Goal: Information Seeking & Learning: Check status

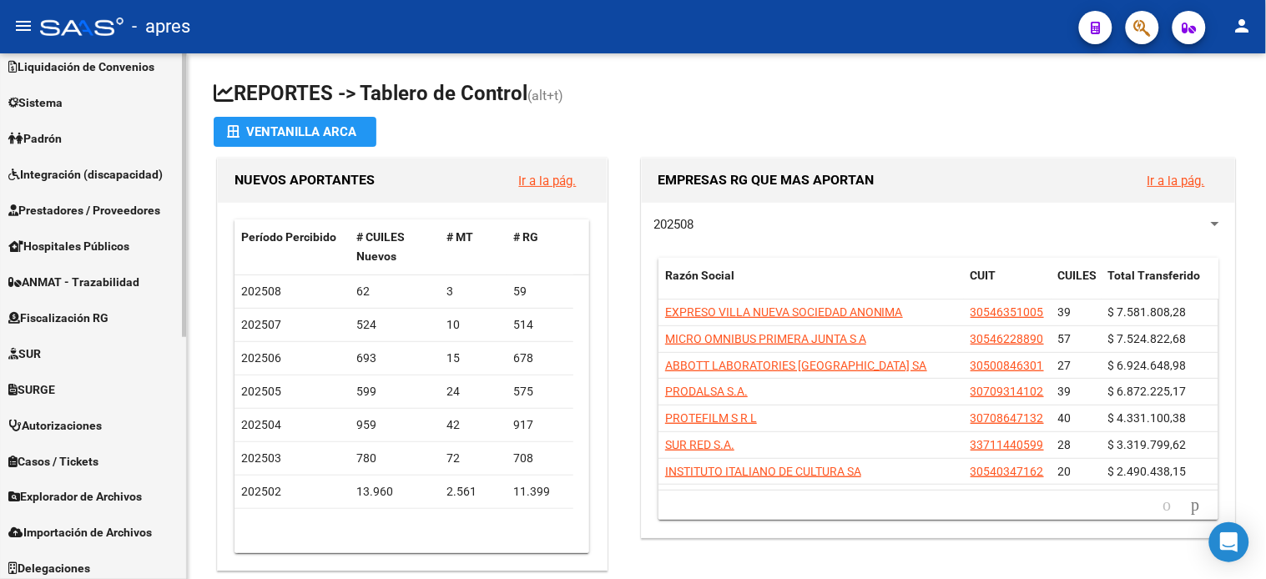
click at [88, 309] on span "Fiscalización RG" at bounding box center [58, 318] width 100 height 18
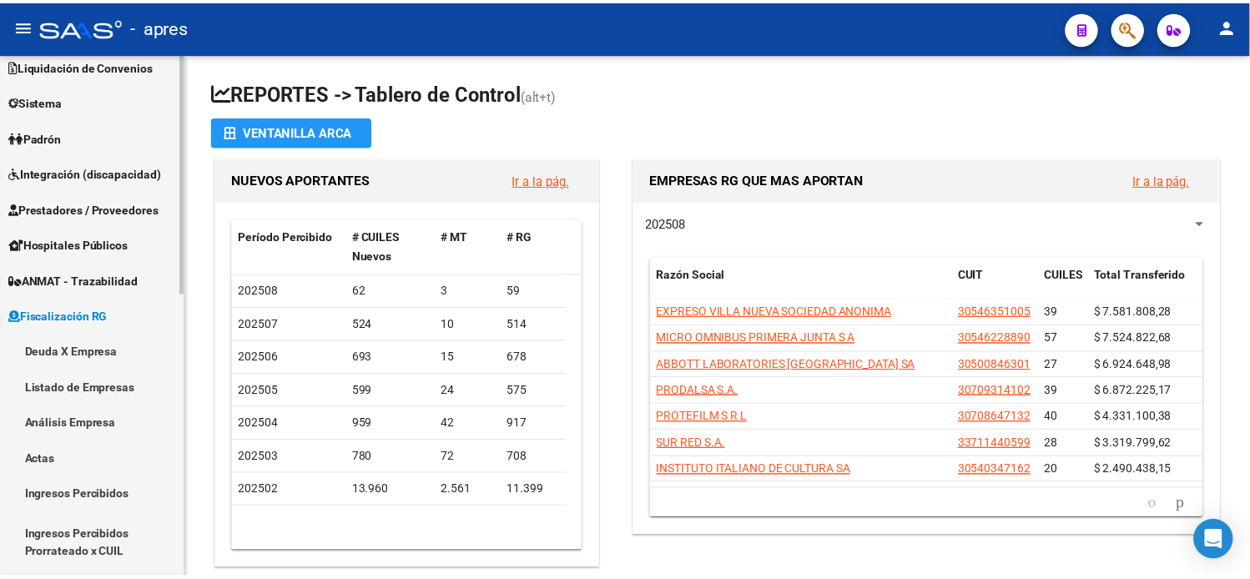
scroll to position [119, 0]
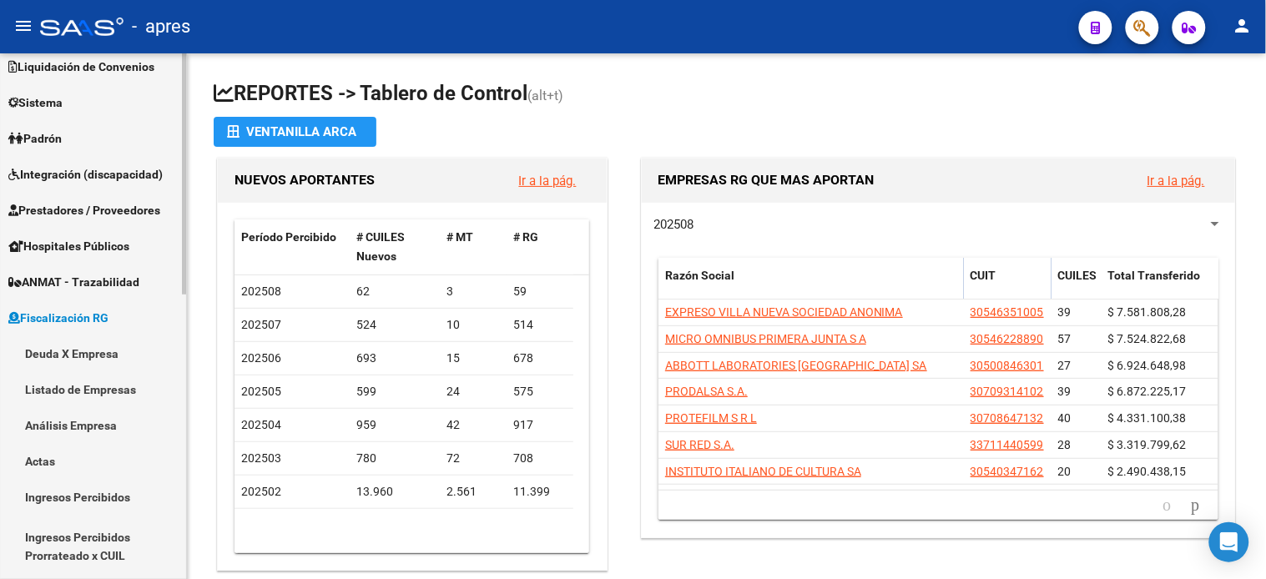
click at [63, 351] on link "Deuda X Empresa" at bounding box center [93, 354] width 186 height 36
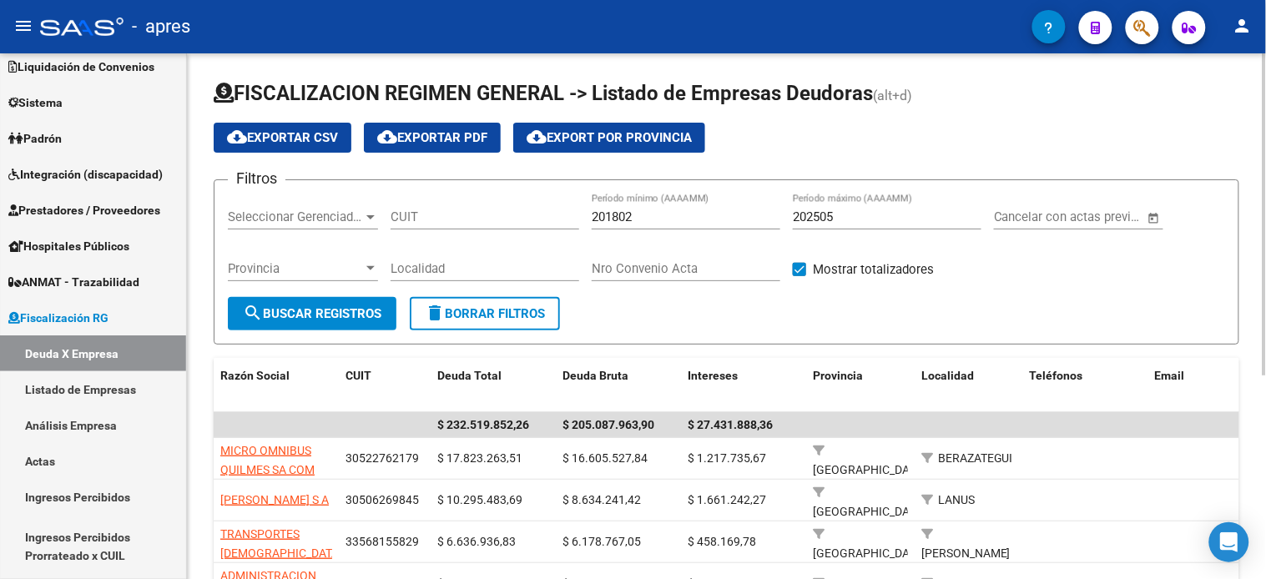
click at [420, 222] on input "CUIT" at bounding box center [485, 216] width 189 height 15
paste input "33-70785262-9"
click at [469, 215] on input "33-70785262-9" at bounding box center [485, 216] width 189 height 15
click at [469, 214] on input "33-70785262-9" at bounding box center [485, 216] width 189 height 15
type input "33-70785262-9"
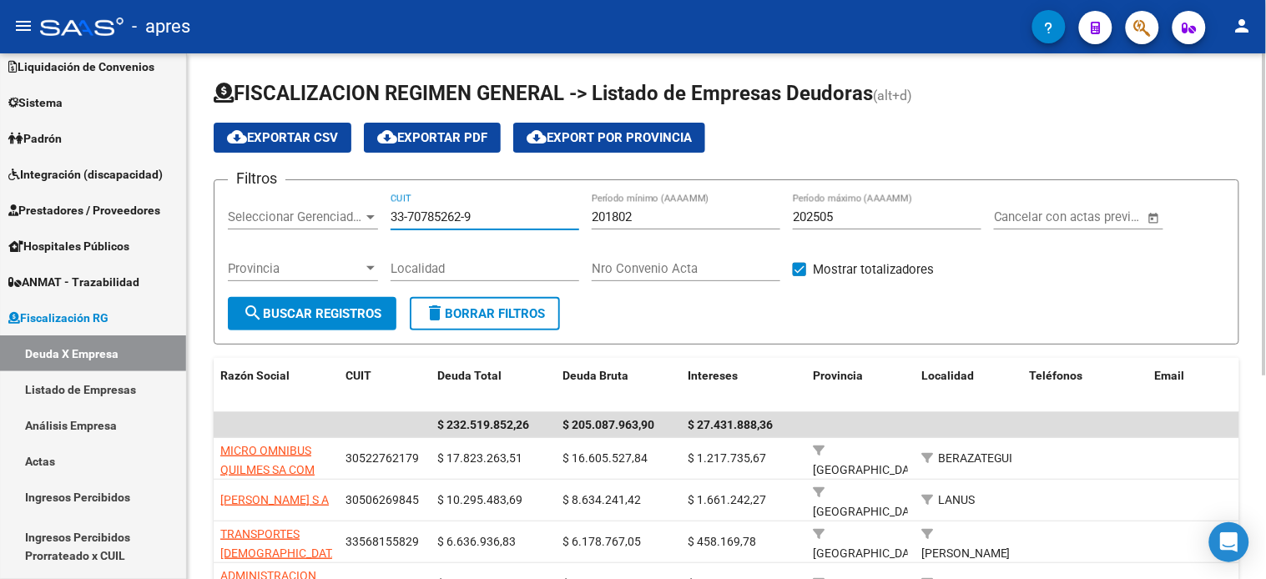
click at [361, 317] on span "search Buscar Registros" at bounding box center [312, 313] width 139 height 15
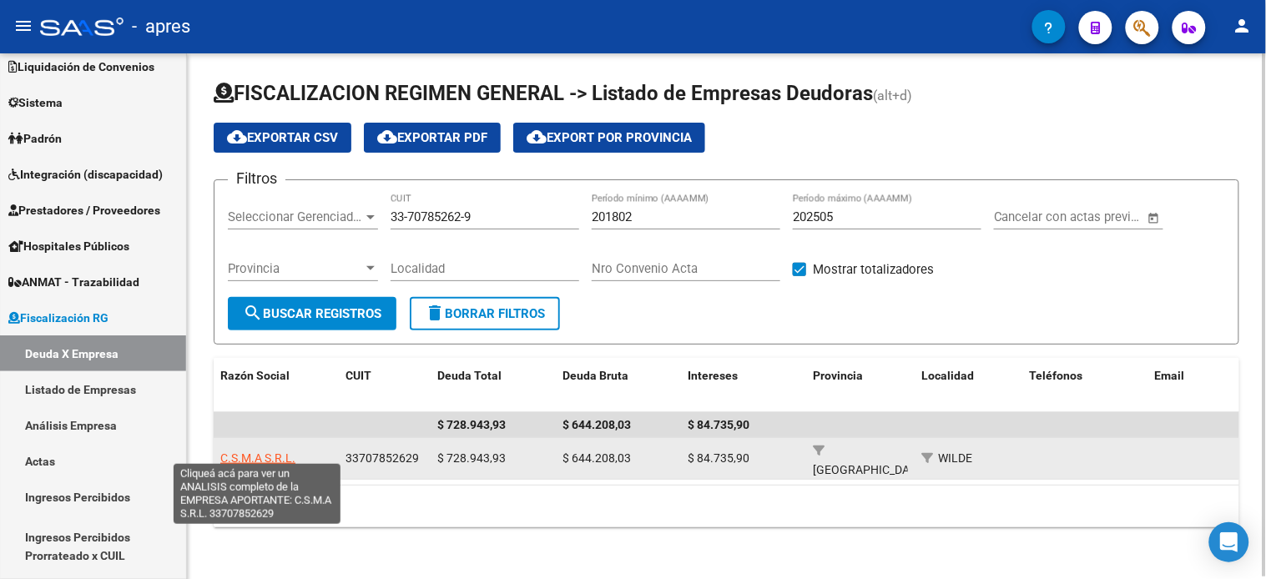
click at [286, 452] on span "C.S.M.A S.R.L." at bounding box center [257, 458] width 75 height 13
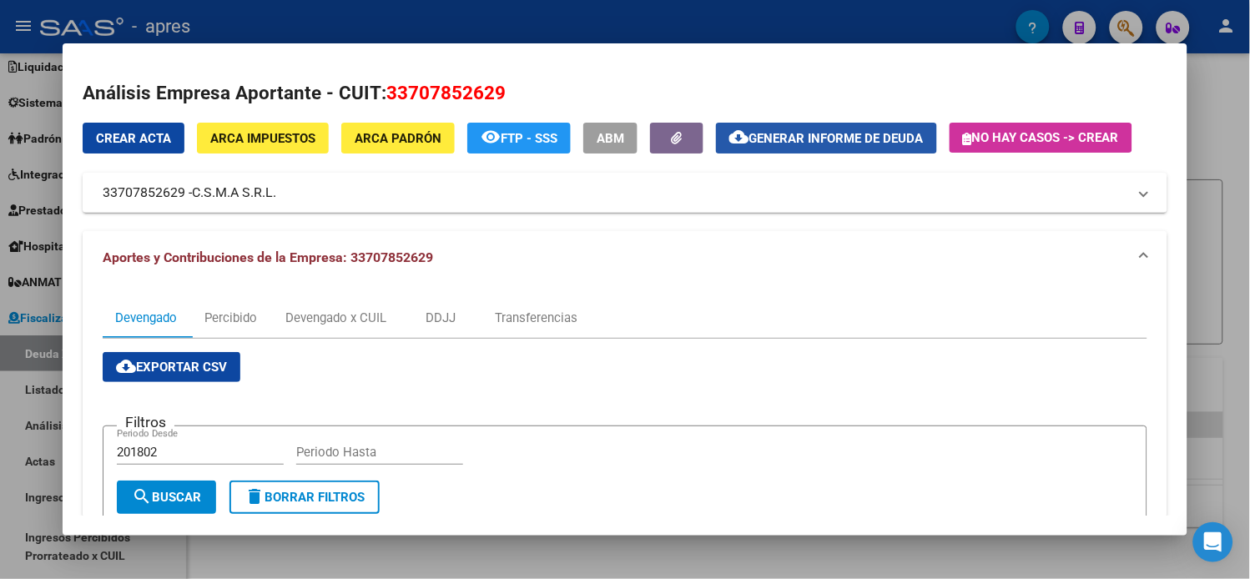
click at [803, 132] on span "Generar informe de deuda" at bounding box center [836, 138] width 174 height 15
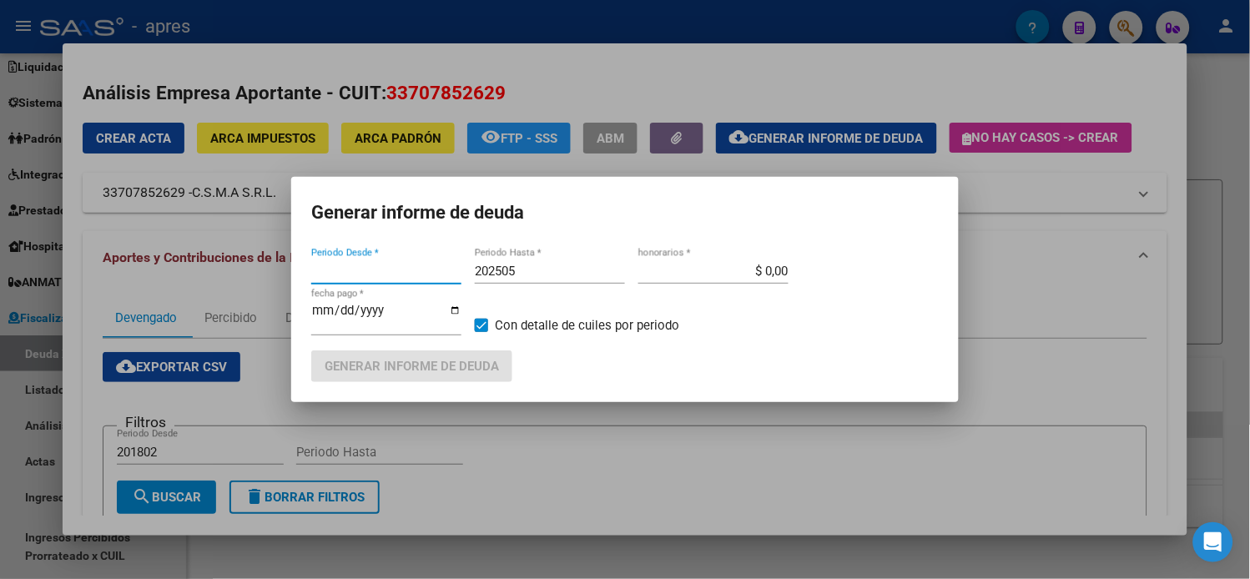
type input "201802"
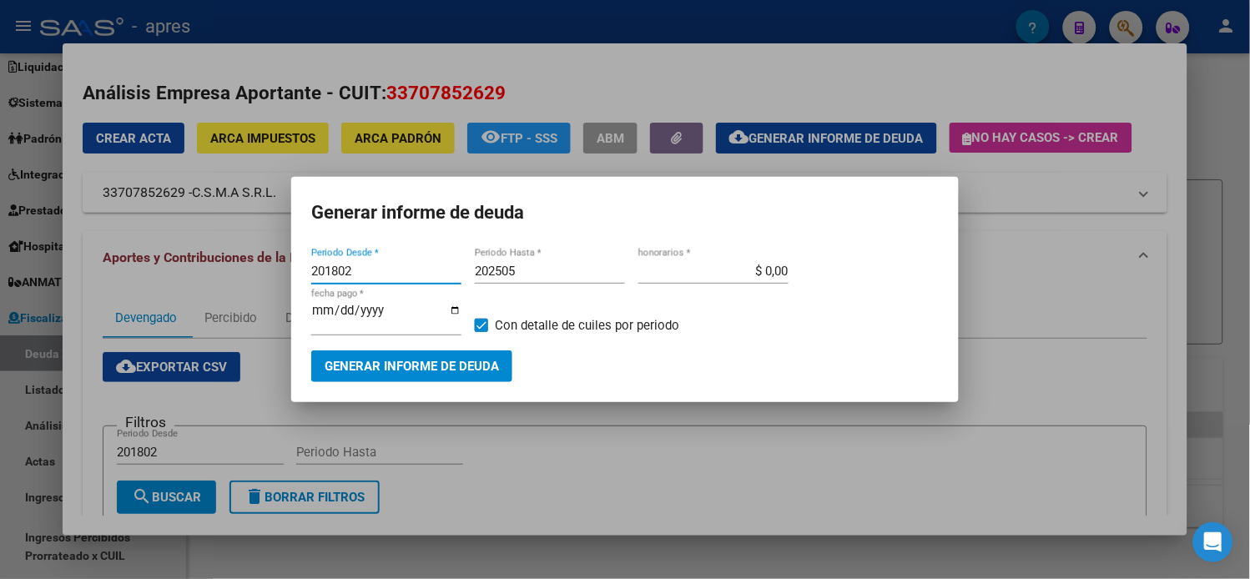
click at [537, 274] on input "202505" at bounding box center [550, 271] width 150 height 15
click at [532, 276] on input "202505" at bounding box center [550, 271] width 150 height 15
type input "202506"
click at [447, 365] on span "Generar informe de deuda" at bounding box center [412, 367] width 174 height 15
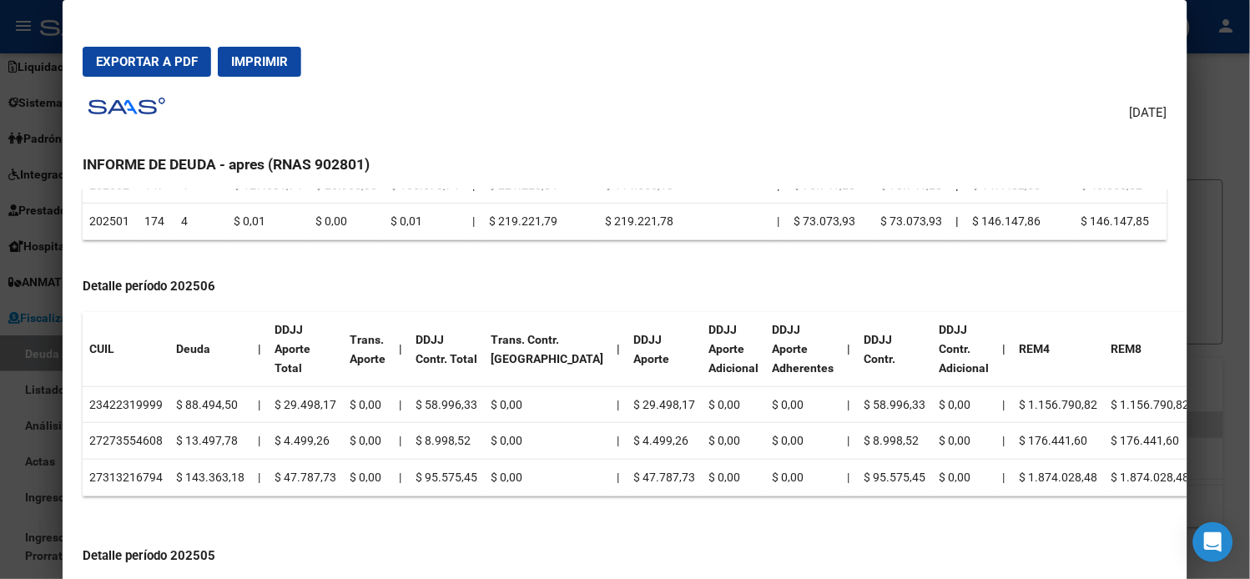
scroll to position [463, 0]
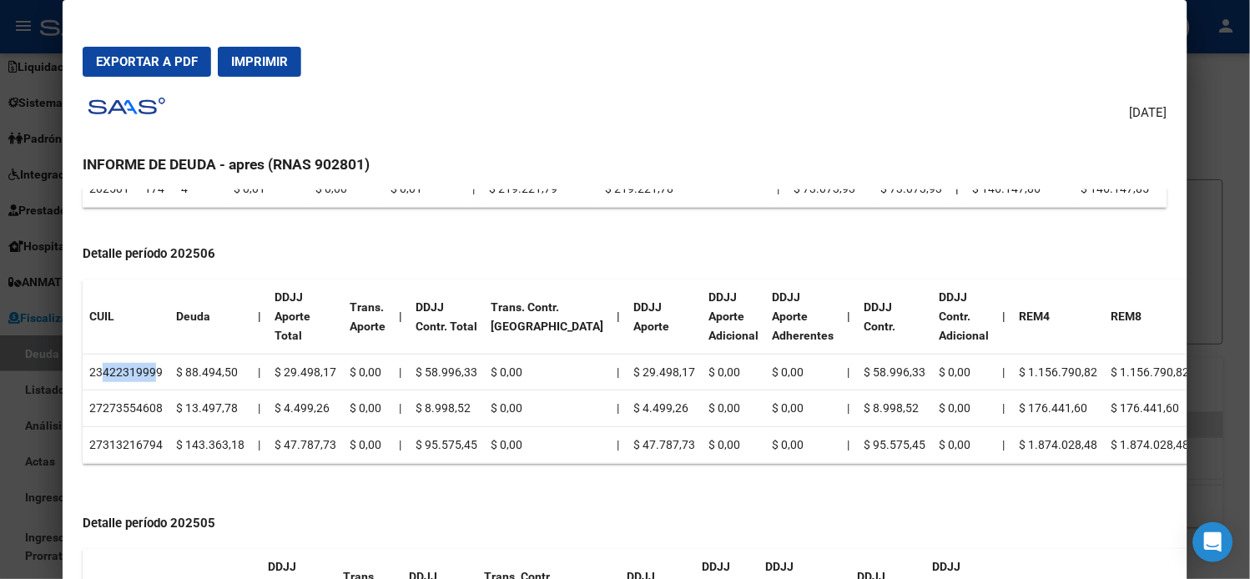
drag, startPoint x: 94, startPoint y: 365, endPoint x: 146, endPoint y: 371, distance: 52.2
click at [146, 371] on td "23422319999" at bounding box center [126, 372] width 87 height 37
copy td "42231999"
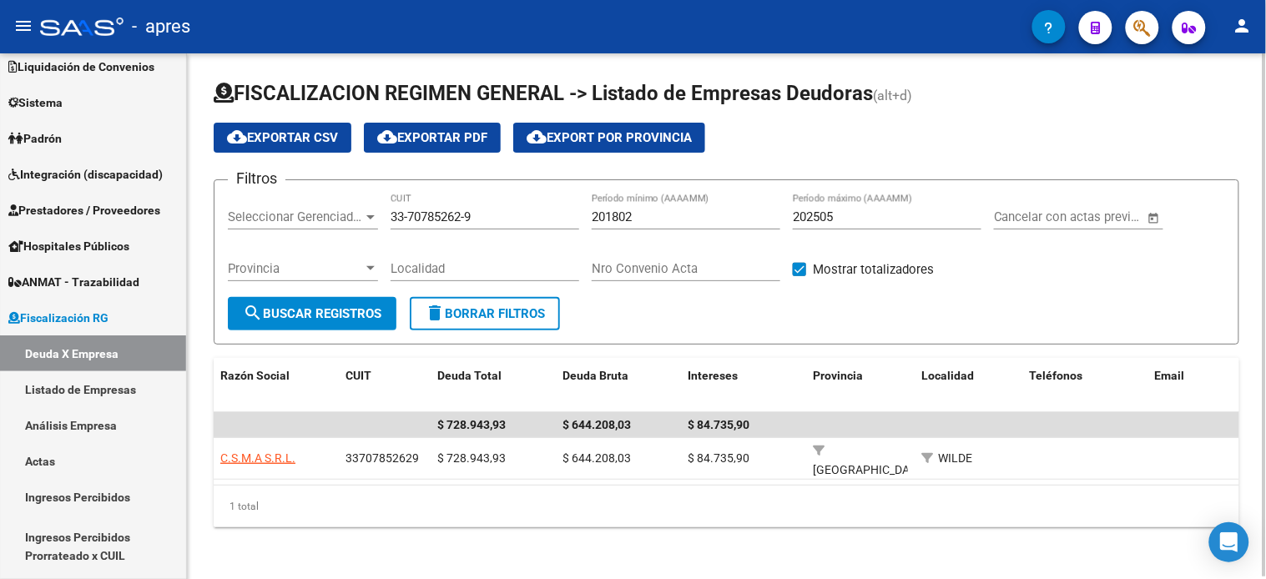
click at [440, 222] on input "33-70785262-9" at bounding box center [485, 216] width 189 height 15
click at [88, 377] on link "Listado de Empresas" at bounding box center [93, 389] width 186 height 36
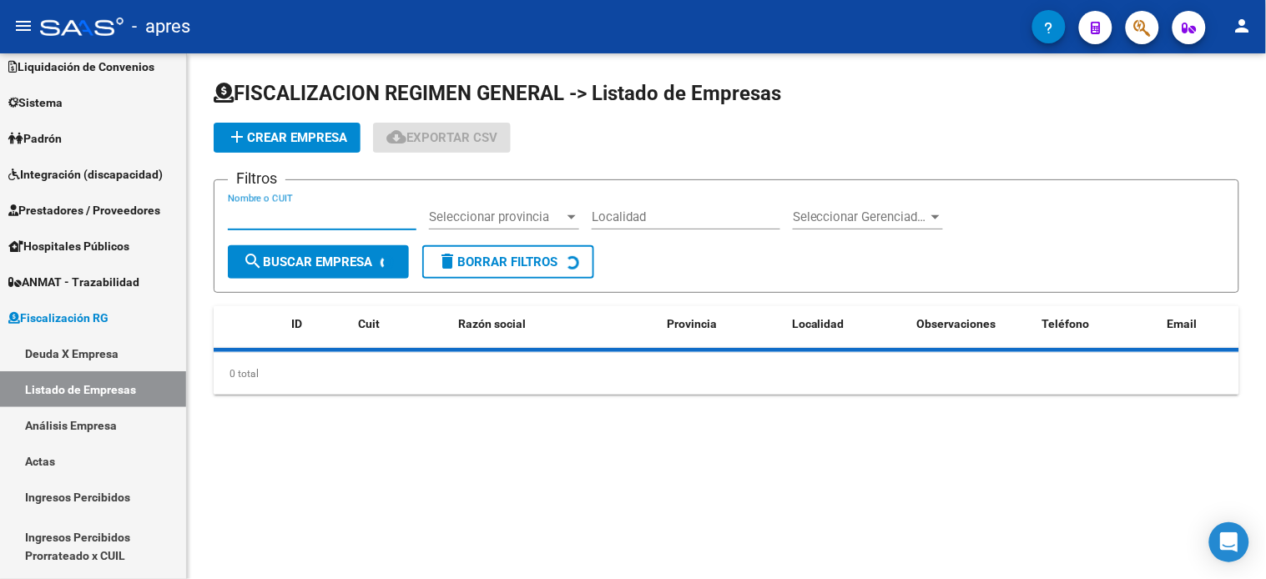
click at [349, 222] on input "Nombre o CUIT" at bounding box center [322, 216] width 189 height 15
type input "lourdes"
click at [351, 260] on span "search Buscar Empresa" at bounding box center [307, 262] width 129 height 15
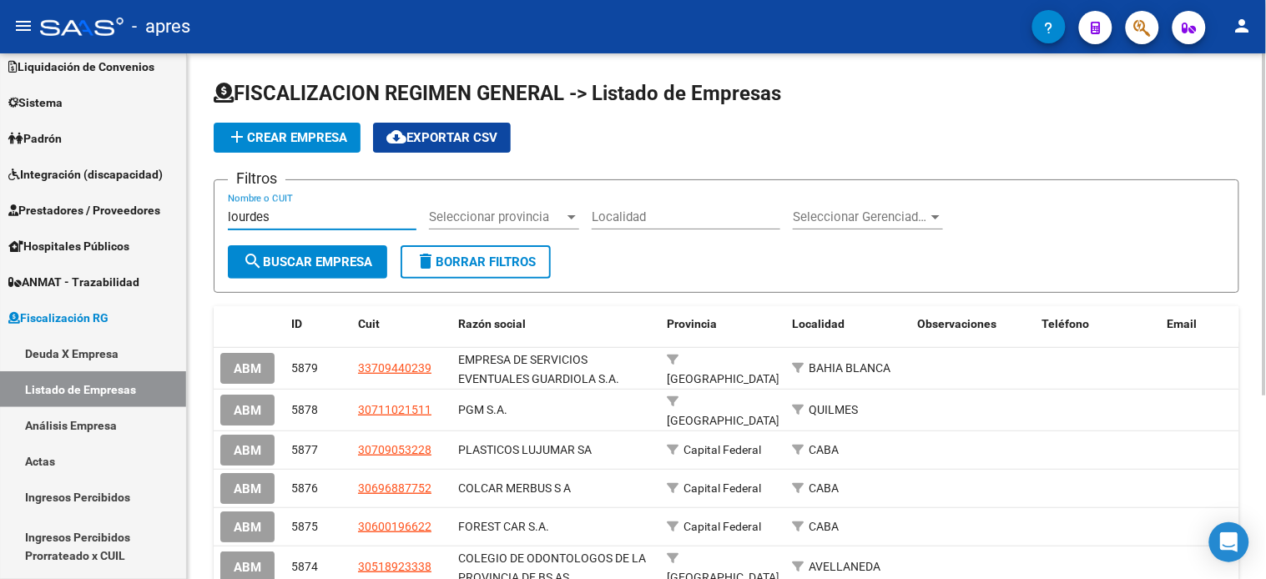
click at [319, 212] on input "lourdes" at bounding box center [322, 216] width 189 height 15
click at [318, 255] on span "search Buscar Empresa" at bounding box center [307, 262] width 129 height 15
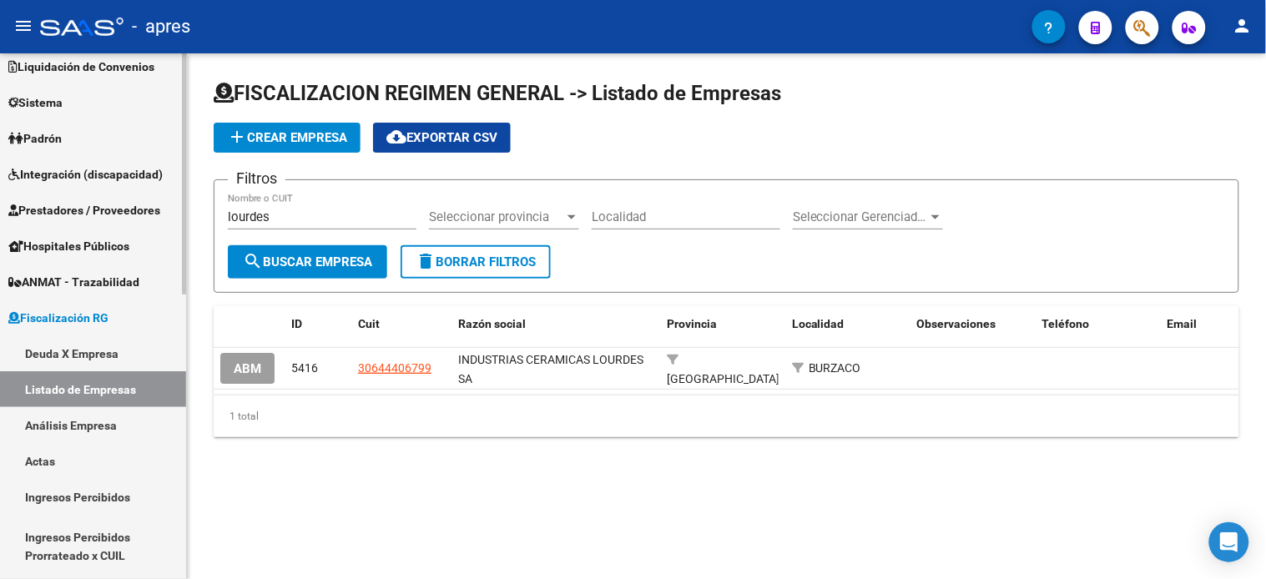
click at [100, 354] on link "Deuda X Empresa" at bounding box center [93, 354] width 186 height 36
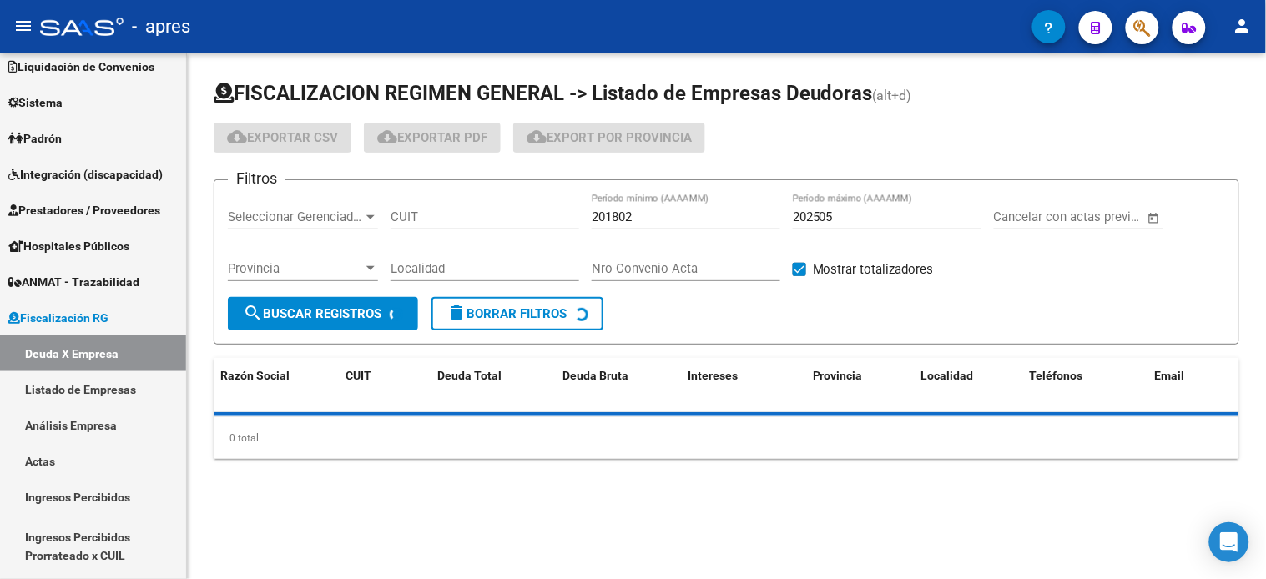
drag, startPoint x: 428, startPoint y: 214, endPoint x: 608, endPoint y: 240, distance: 181.2
click at [428, 214] on input "CUIT" at bounding box center [485, 216] width 189 height 15
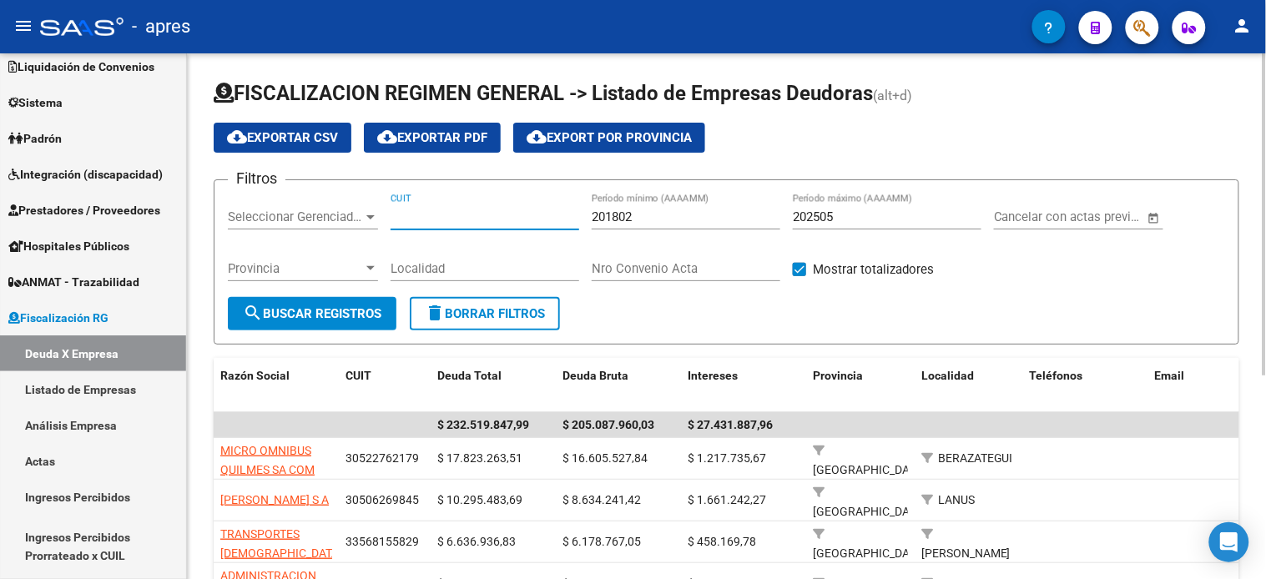
paste input "30-50084630-1"
type input "30-50084630-1"
click at [348, 311] on span "search Buscar Registros" at bounding box center [312, 313] width 139 height 15
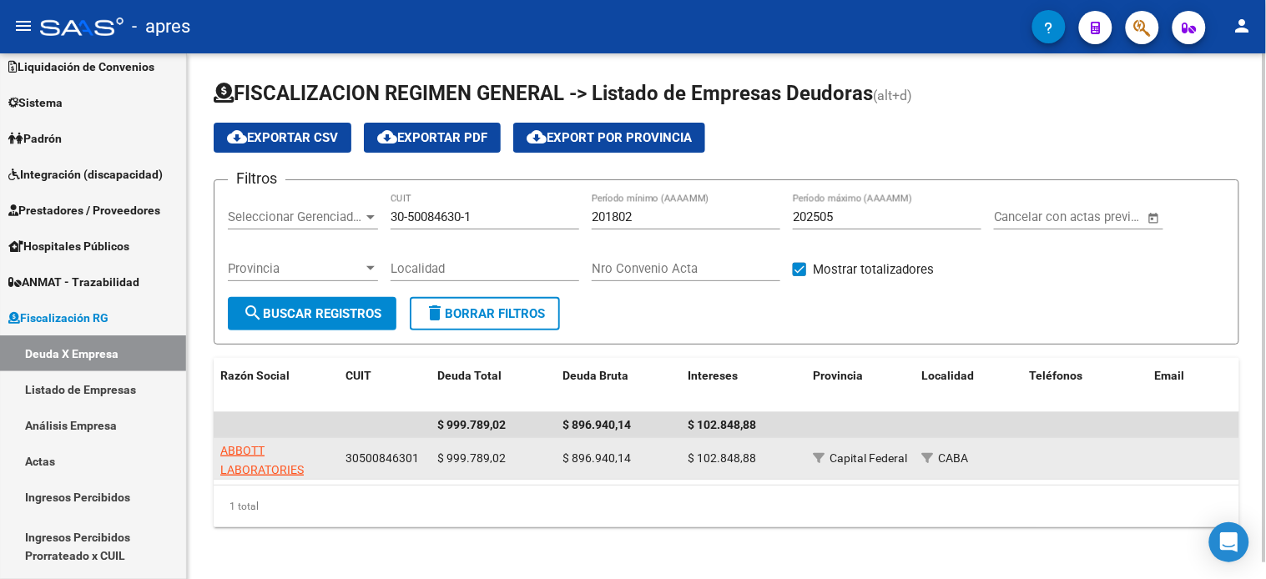
click at [237, 457] on app-link-go-to "ABBOTT LABORATORIES [GEOGRAPHIC_DATA] SA" at bounding box center [276, 479] width 113 height 76
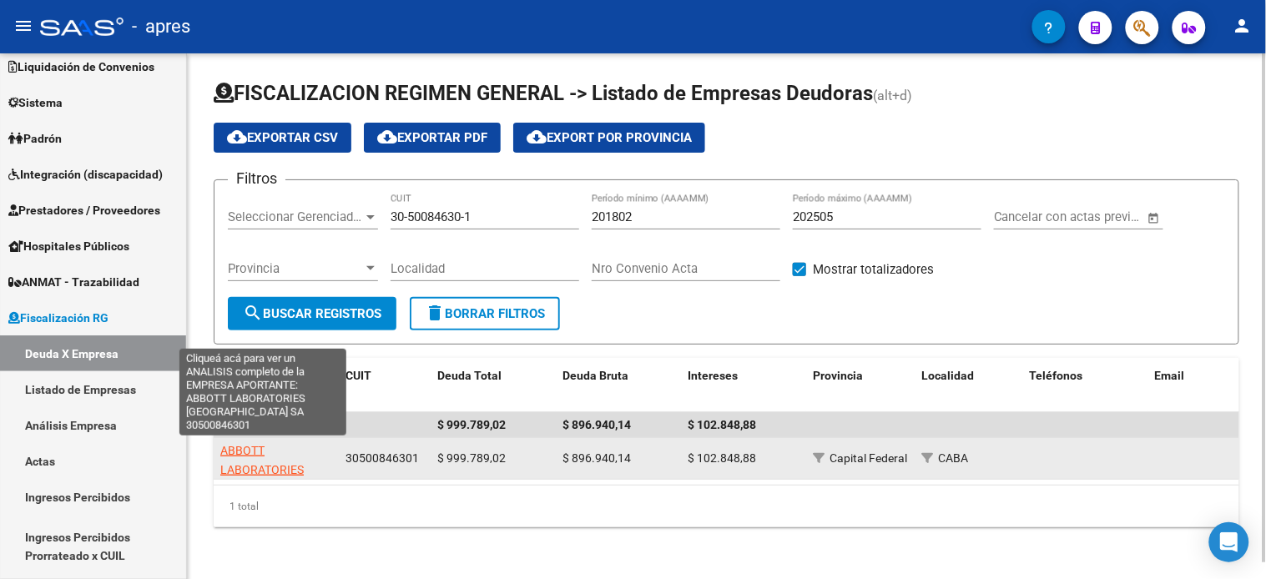
click at [254, 444] on span "ABBOTT LABORATORIES [GEOGRAPHIC_DATA] SA" at bounding box center [276, 479] width 113 height 70
type textarea "30500846301"
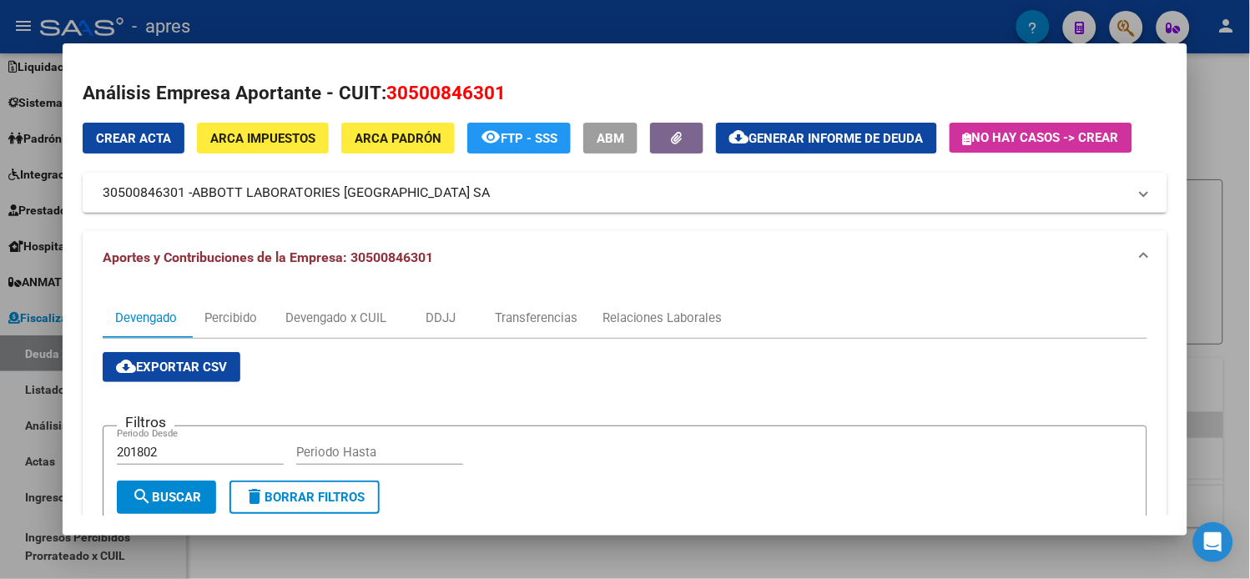
click at [798, 144] on span "Generar informe de deuda" at bounding box center [836, 138] width 174 height 15
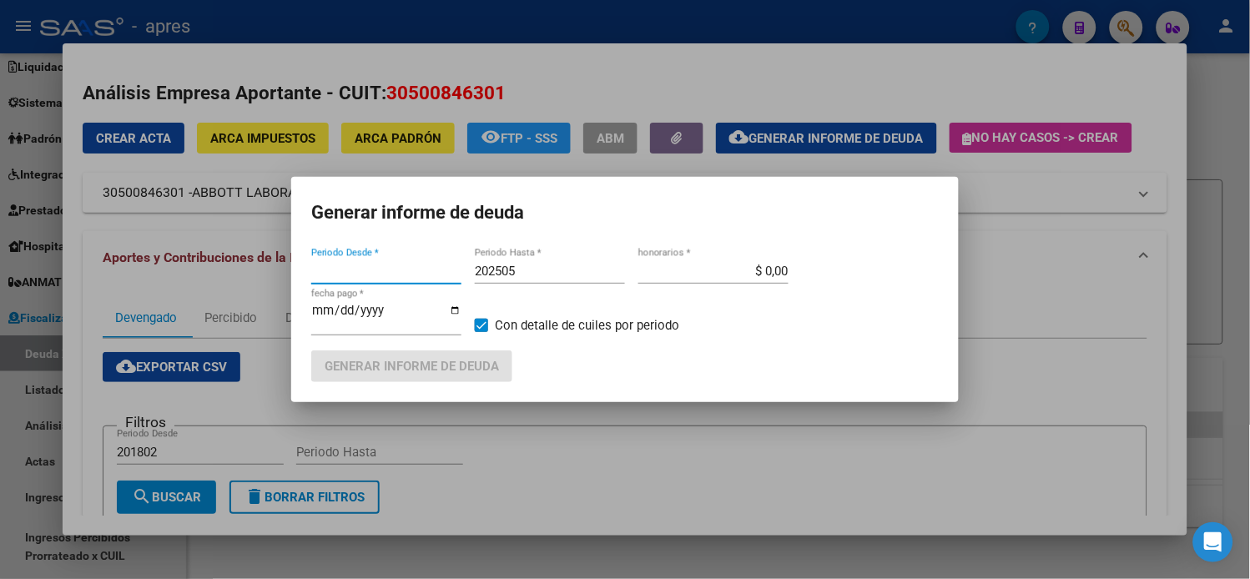
type input "201802"
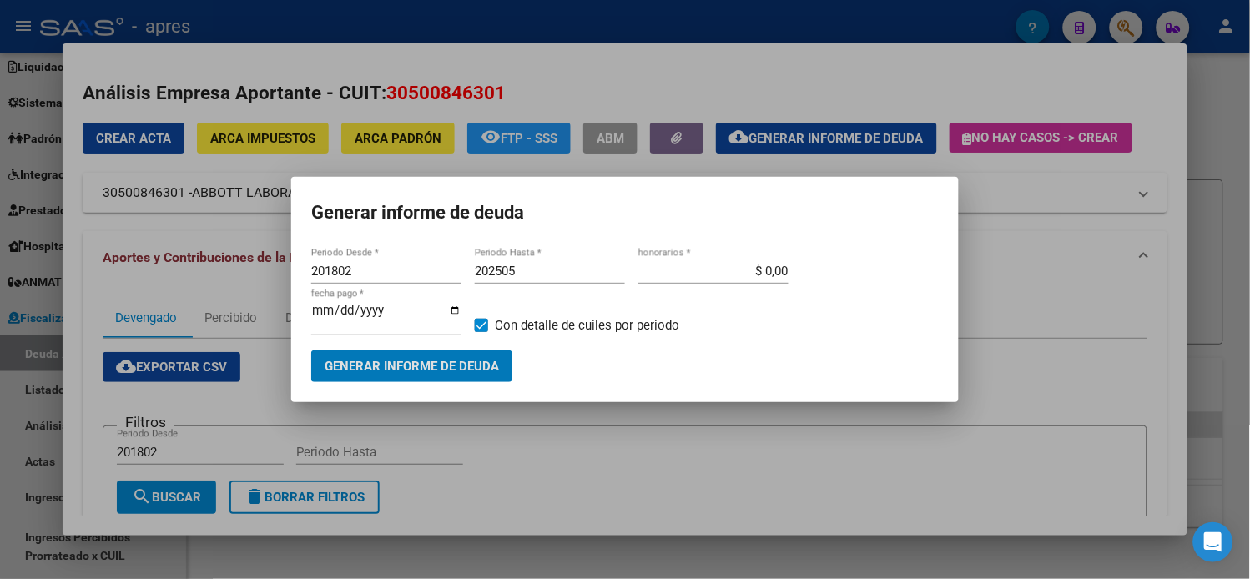
click at [494, 351] on button "Generar informe de deuda" at bounding box center [411, 366] width 201 height 31
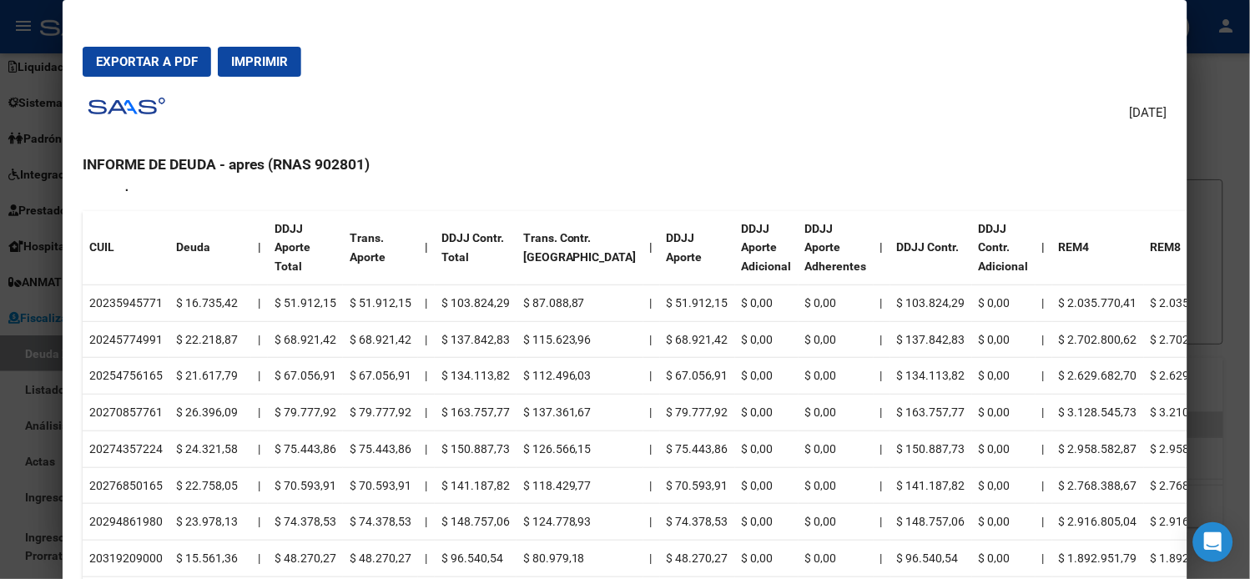
scroll to position [463, 0]
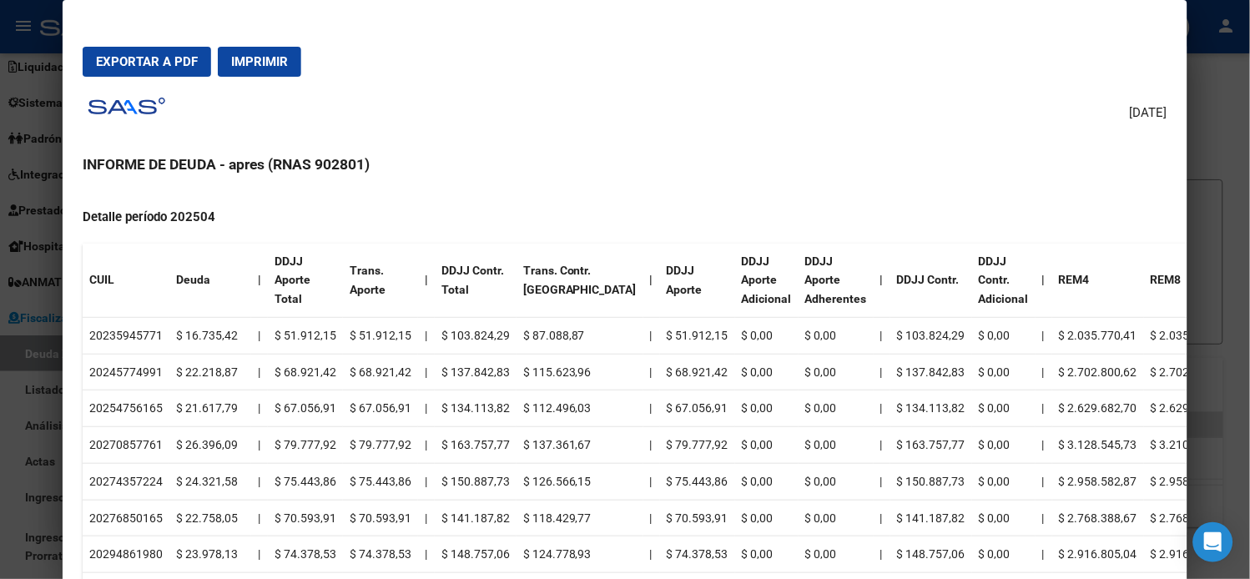
drag, startPoint x: 94, startPoint y: 334, endPoint x: 137, endPoint y: 336, distance: 42.6
click at [146, 334] on td "20235945771" at bounding box center [126, 335] width 87 height 37
click at [134, 336] on td "20235945771" at bounding box center [126, 335] width 87 height 37
drag, startPoint x: 290, startPoint y: 19, endPoint x: 132, endPoint y: 325, distance: 344.9
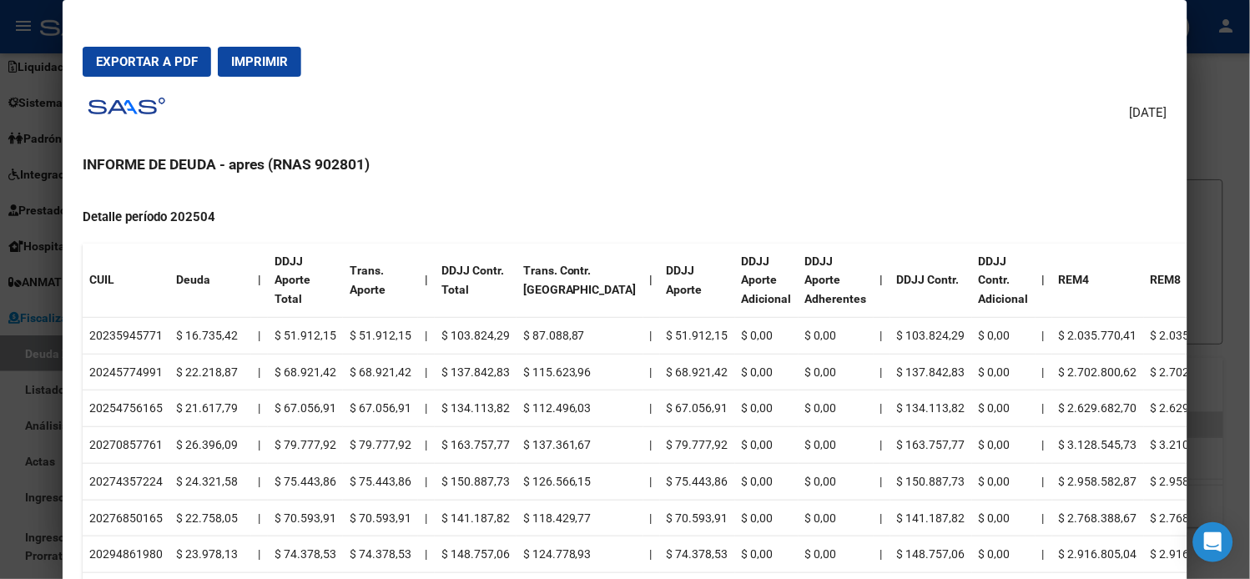
click at [134, 324] on td "20235945771" at bounding box center [126, 335] width 87 height 37
click at [124, 330] on td "20235945771" at bounding box center [126, 335] width 87 height 37
click at [113, 364] on td "20245774991" at bounding box center [126, 372] width 87 height 37
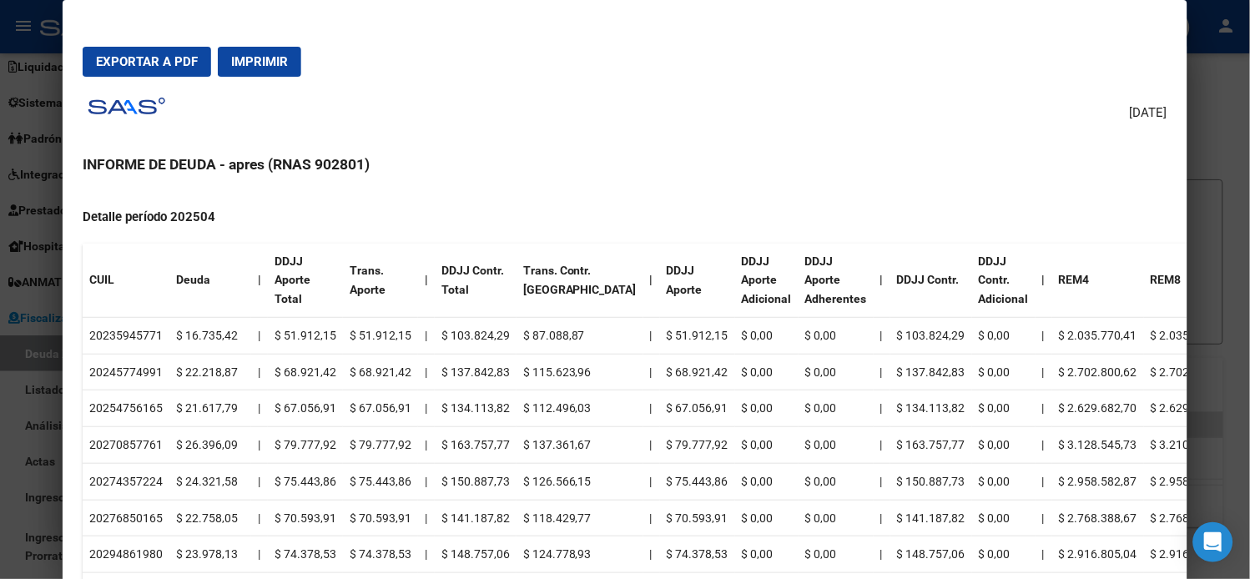
copy td "20245774991"
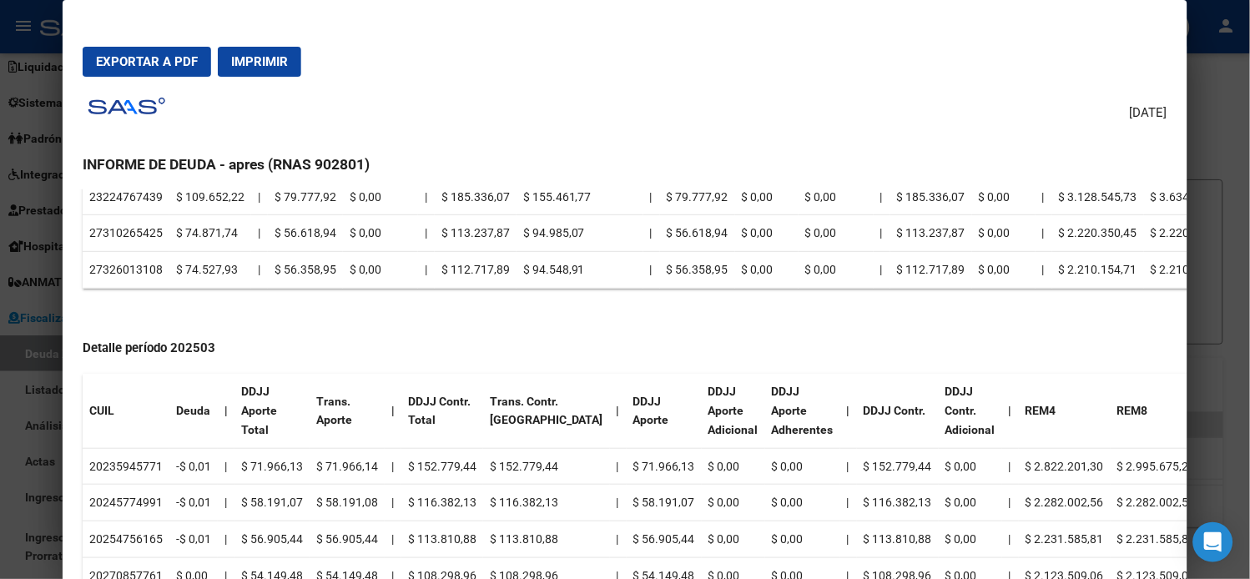
scroll to position [1483, 0]
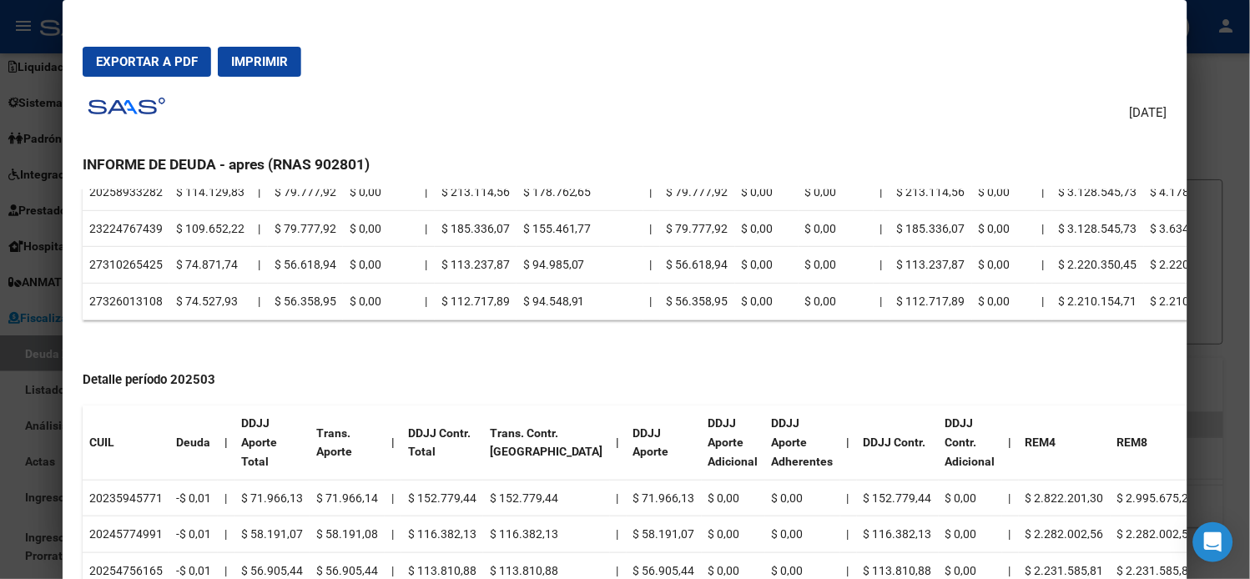
click at [129, 295] on td "27326013108" at bounding box center [126, 302] width 87 height 37
copy td "27326013108"
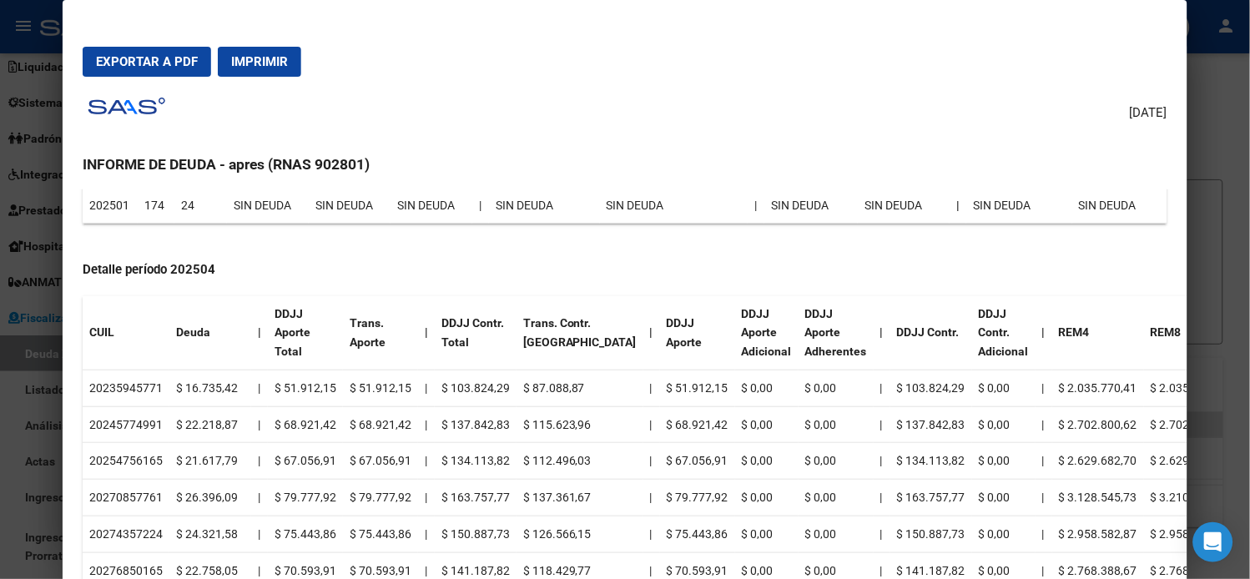
scroll to position [371, 0]
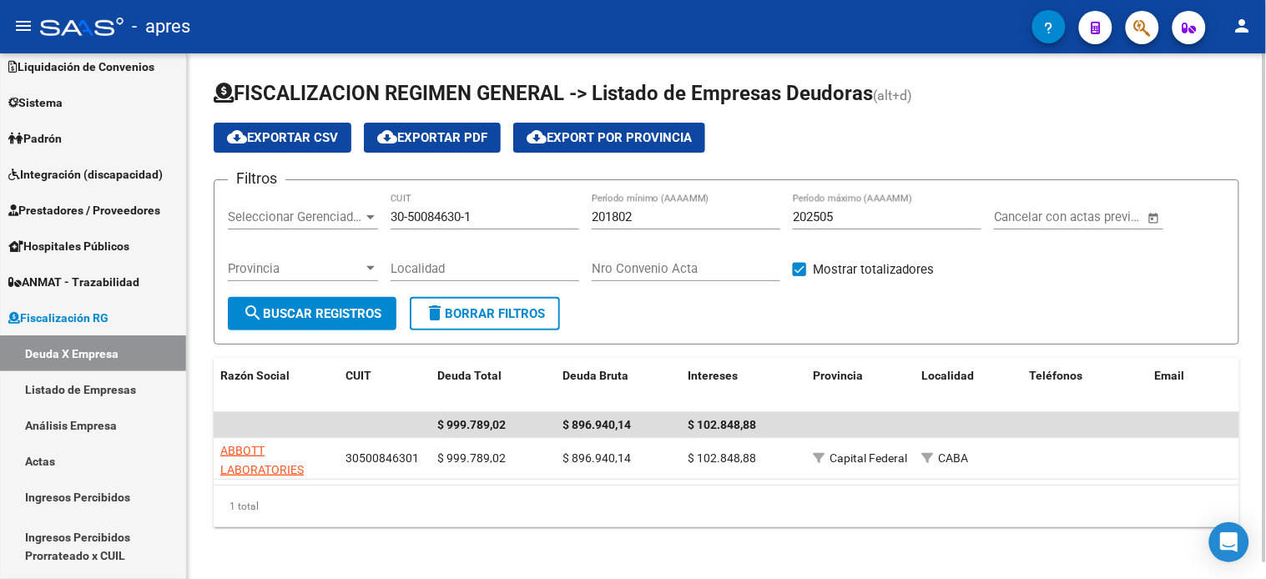
click at [457, 219] on input "30-50084630-1" at bounding box center [485, 216] width 189 height 15
click at [459, 219] on input "30-50084630-1" at bounding box center [485, 216] width 189 height 15
paste input "20-08382994-0"
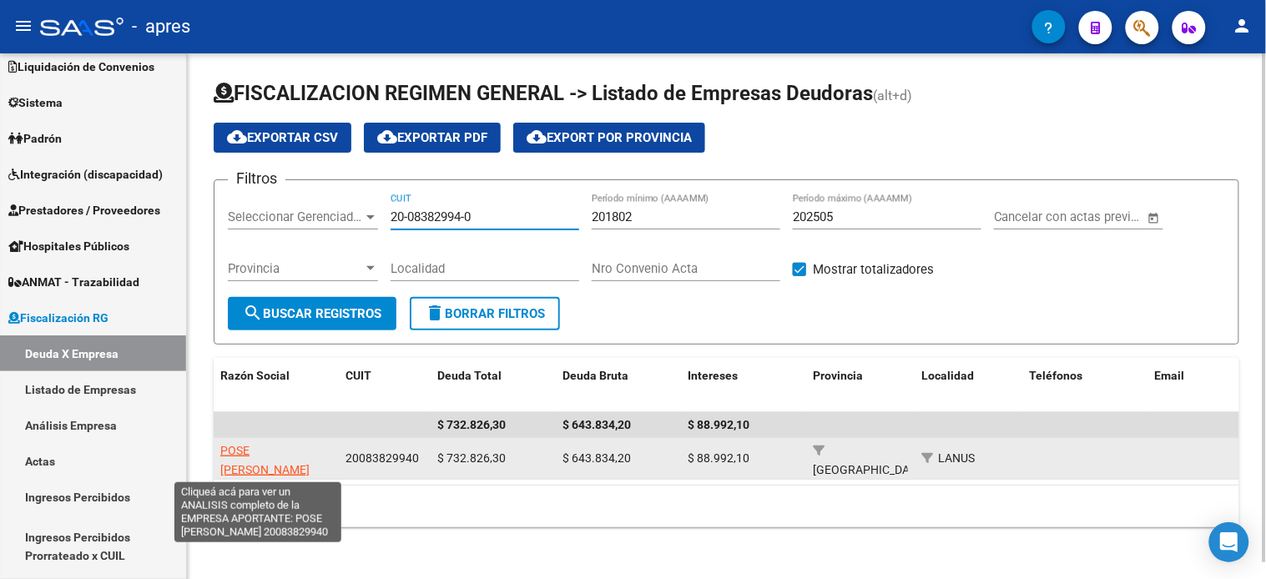
type input "20-08382994-0"
click at [265, 451] on span "POSE [PERSON_NAME]" at bounding box center [264, 460] width 89 height 33
type textarea "20083829940"
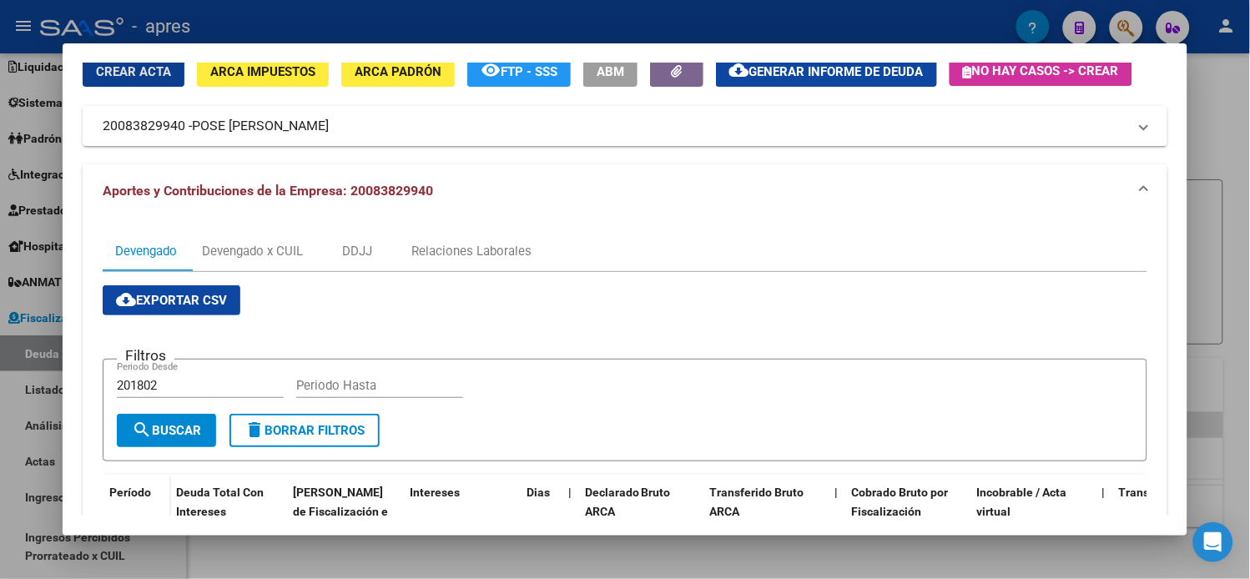
scroll to position [0, 0]
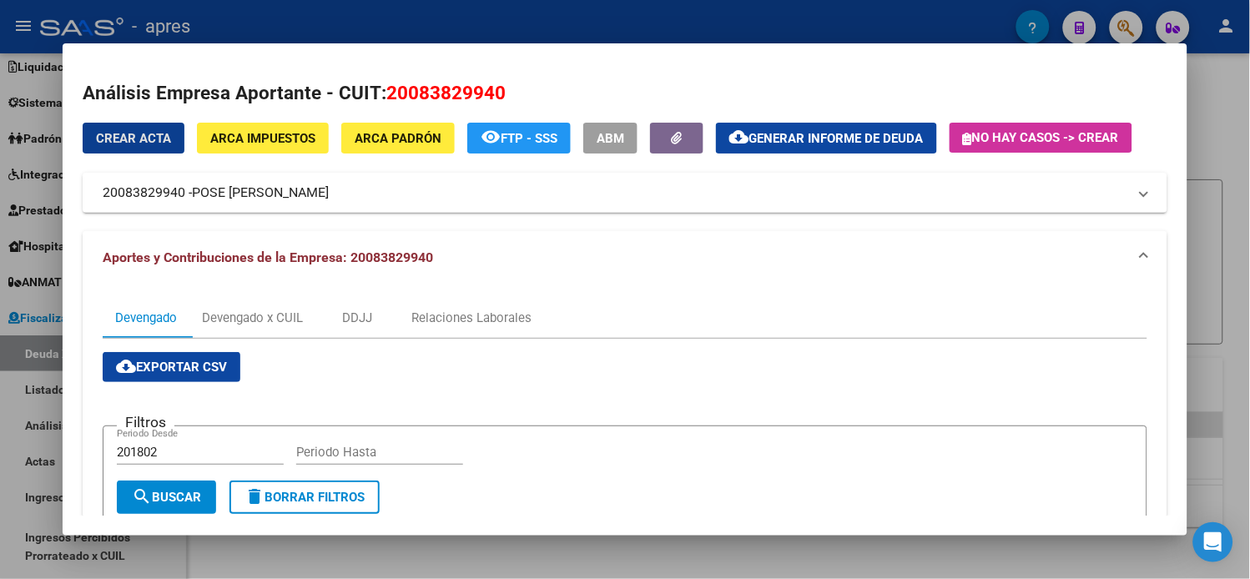
click at [766, 142] on span "Generar informe de deuda" at bounding box center [836, 138] width 174 height 15
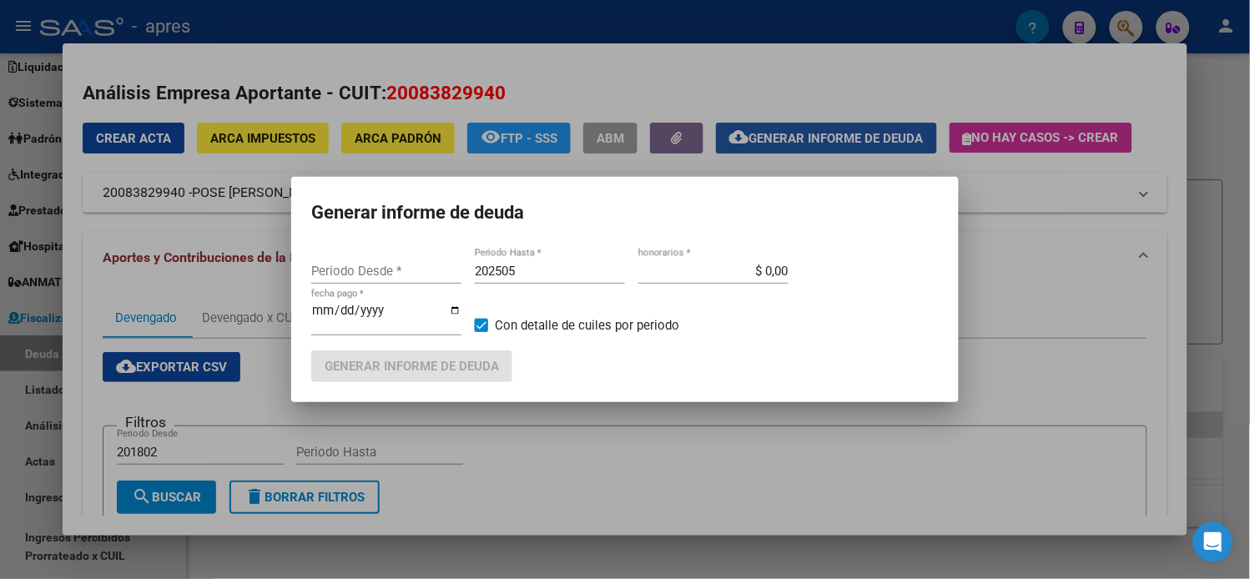
type input "201802"
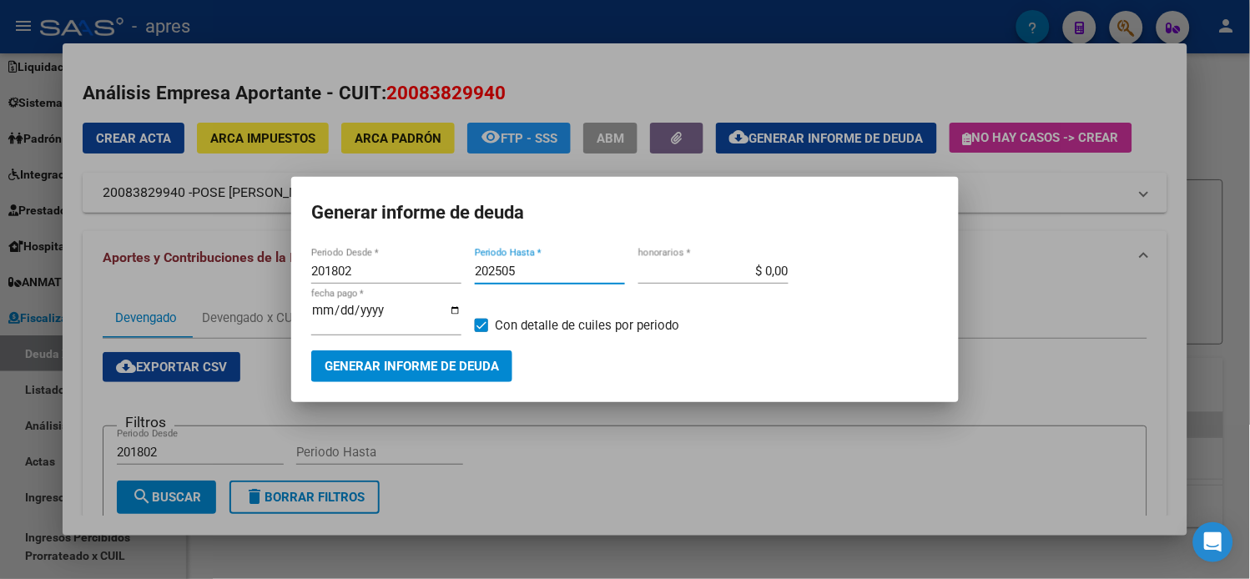
click at [532, 279] on input "202505" at bounding box center [550, 271] width 150 height 15
type input "202506"
click at [448, 364] on span "Generar informe de deuda" at bounding box center [412, 367] width 174 height 15
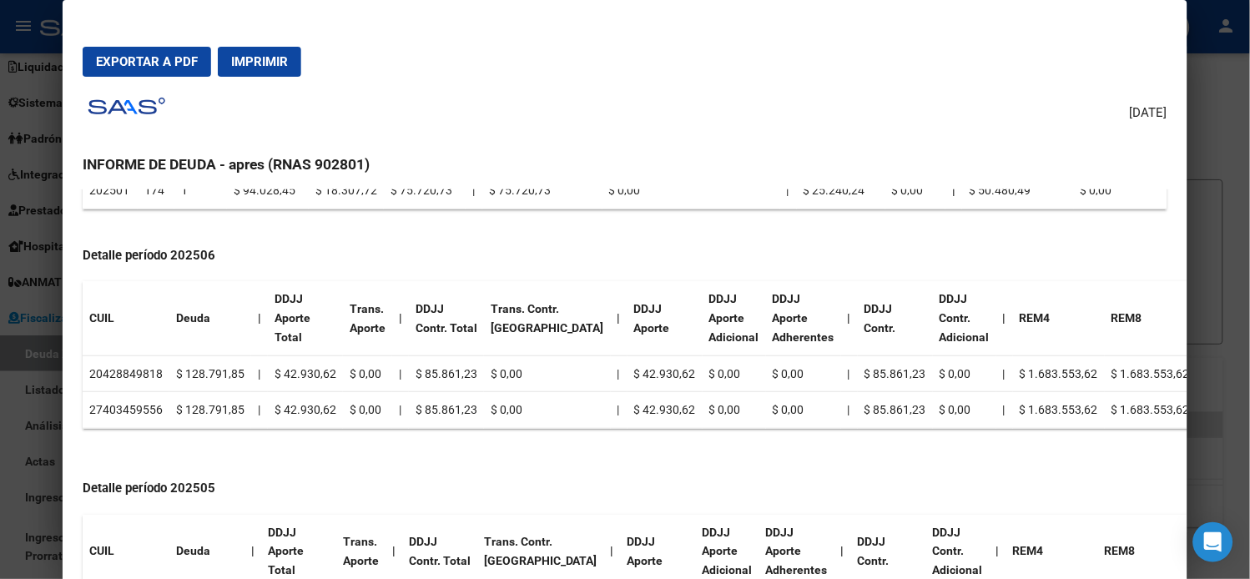
scroll to position [463, 0]
click at [121, 370] on td "20428849818" at bounding box center [126, 372] width 87 height 37
copy td "20428849818"
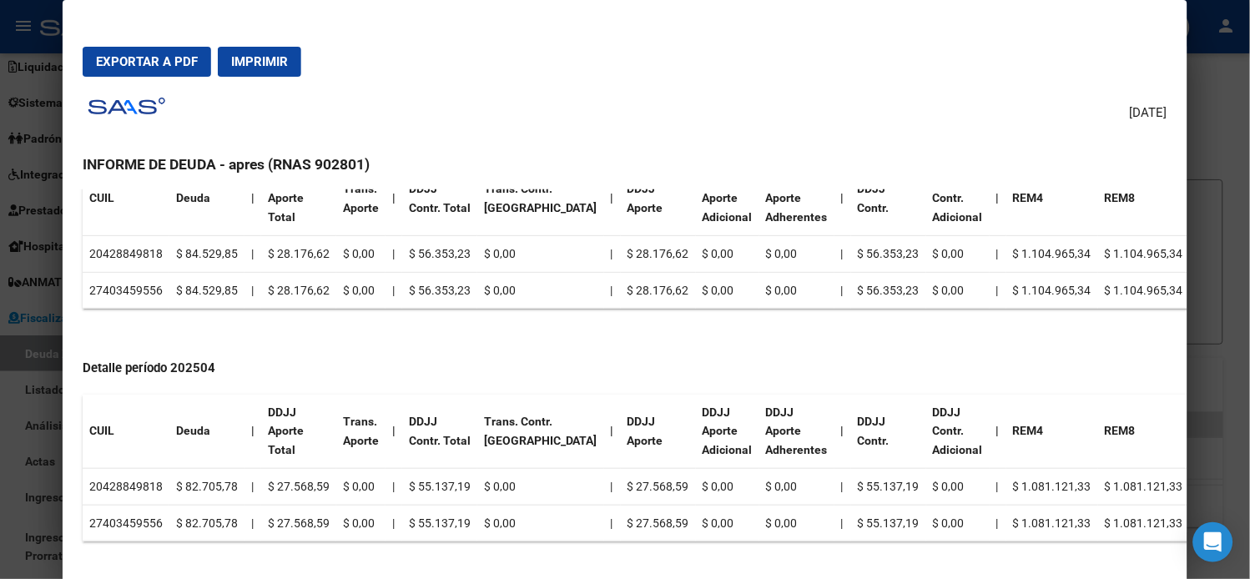
scroll to position [835, 0]
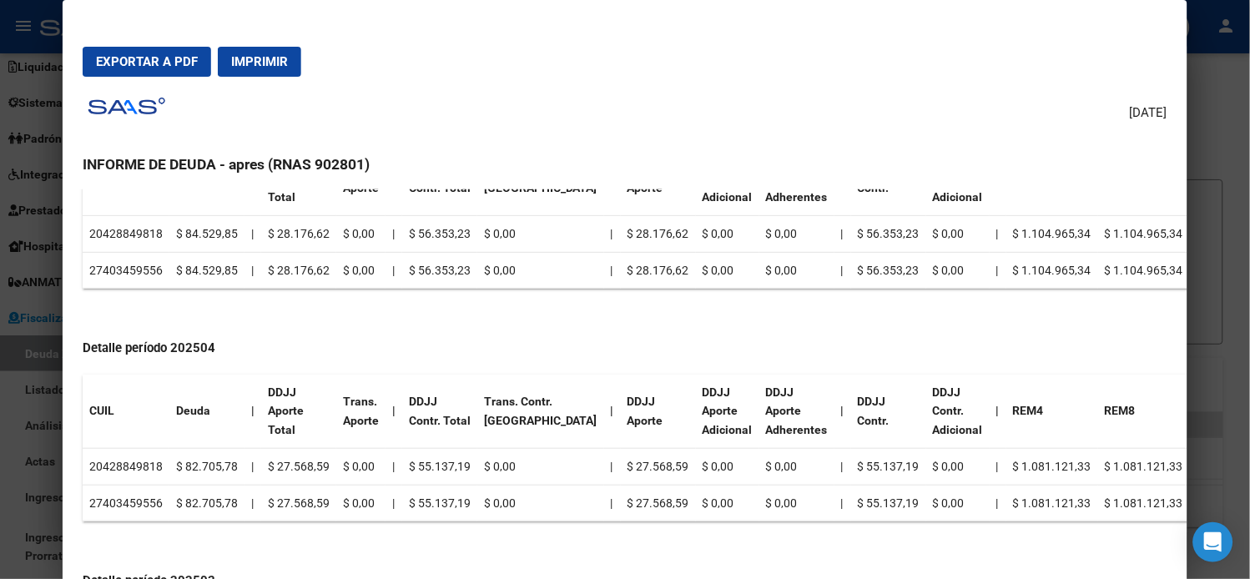
click at [119, 464] on td "20428849818" at bounding box center [126, 466] width 87 height 37
copy td "20428849818"
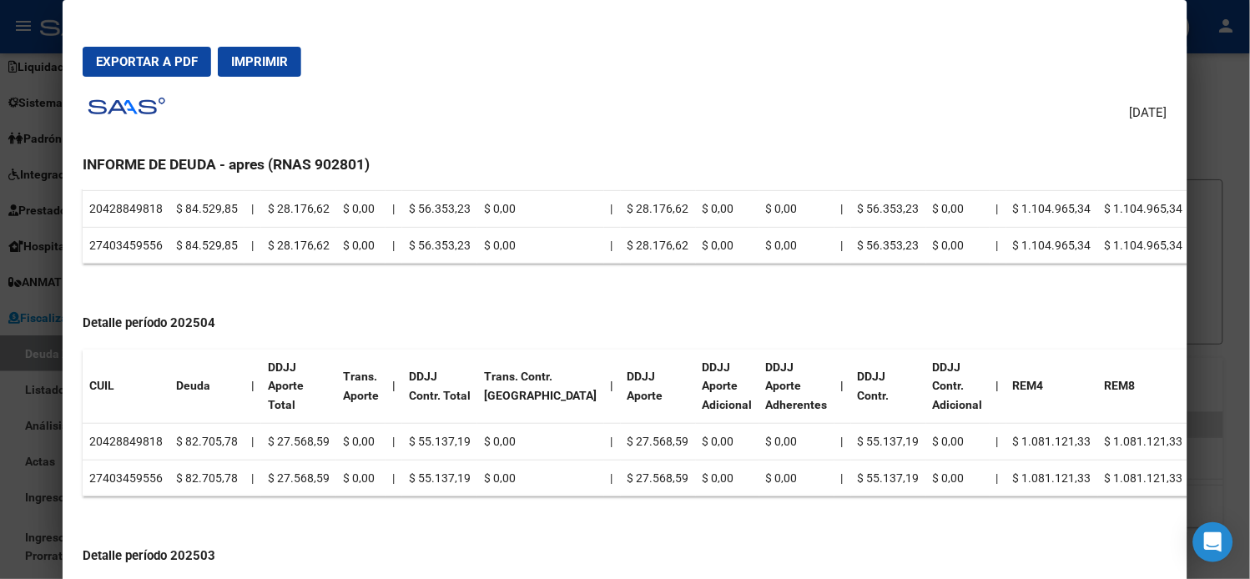
scroll to position [927, 0]
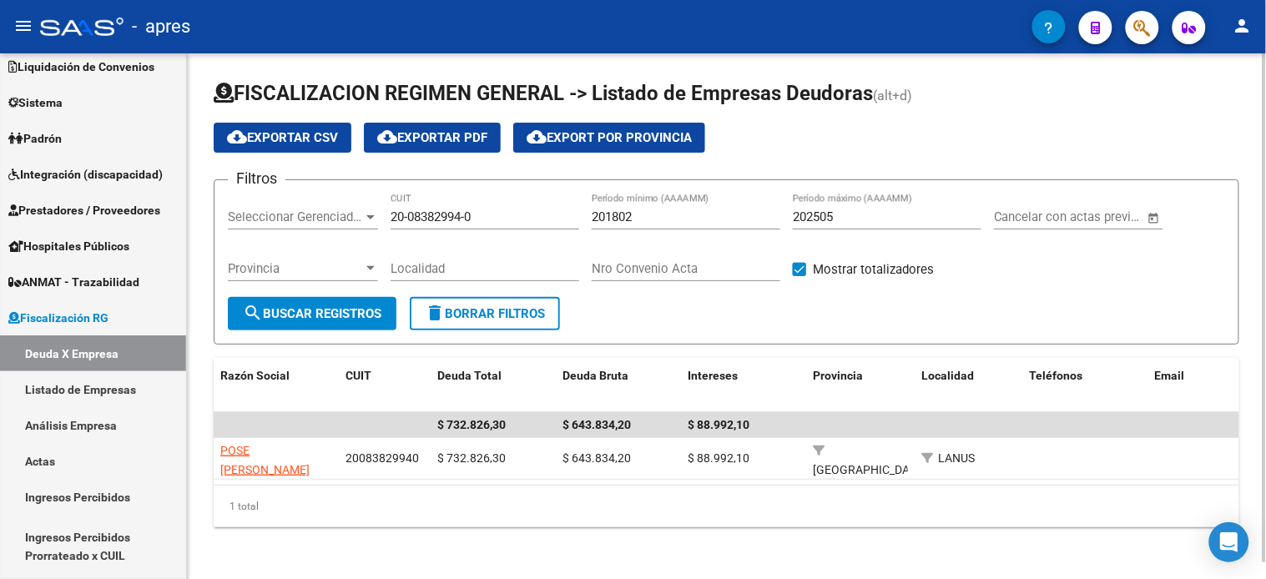
click at [411, 214] on input "20-08382994-0" at bounding box center [485, 216] width 189 height 15
paste input "30-65511651-2"
type input "30-65511651-2"
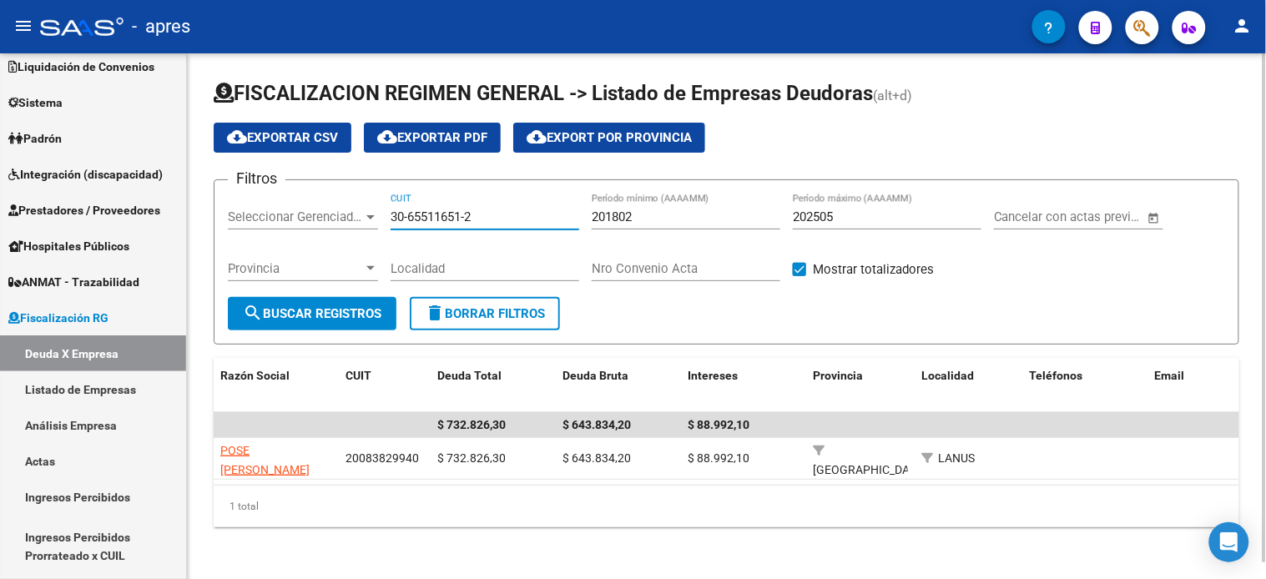
click at [334, 310] on span "search Buscar Registros" at bounding box center [312, 313] width 139 height 15
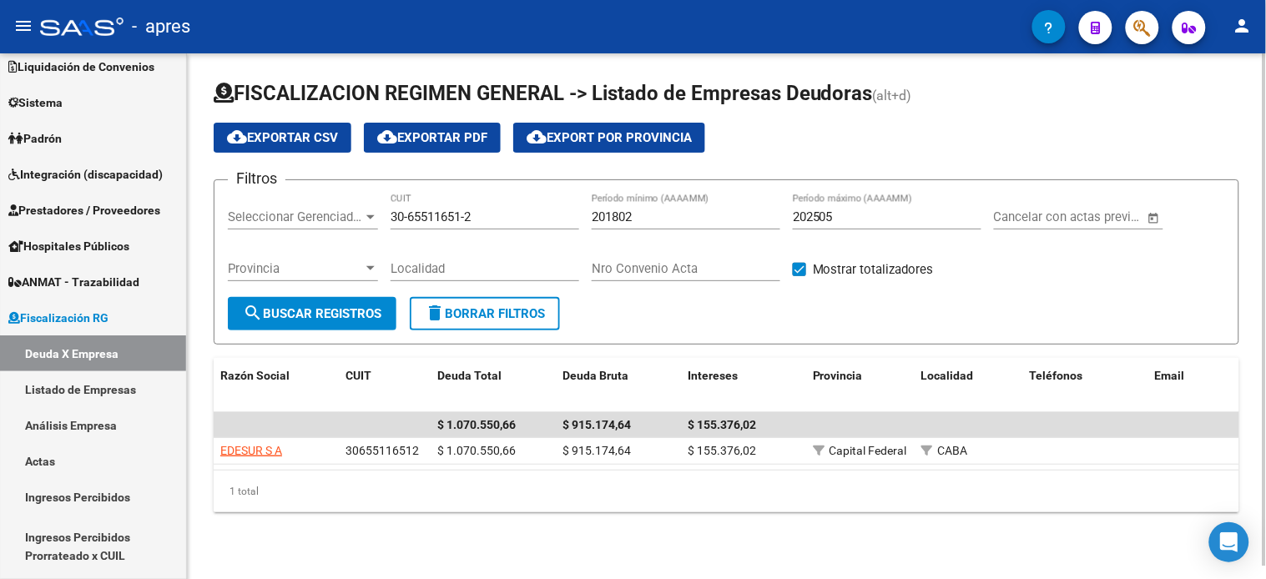
click at [844, 218] on input "202505" at bounding box center [887, 216] width 189 height 15
click at [381, 314] on span "search Buscar Registros" at bounding box center [312, 313] width 139 height 15
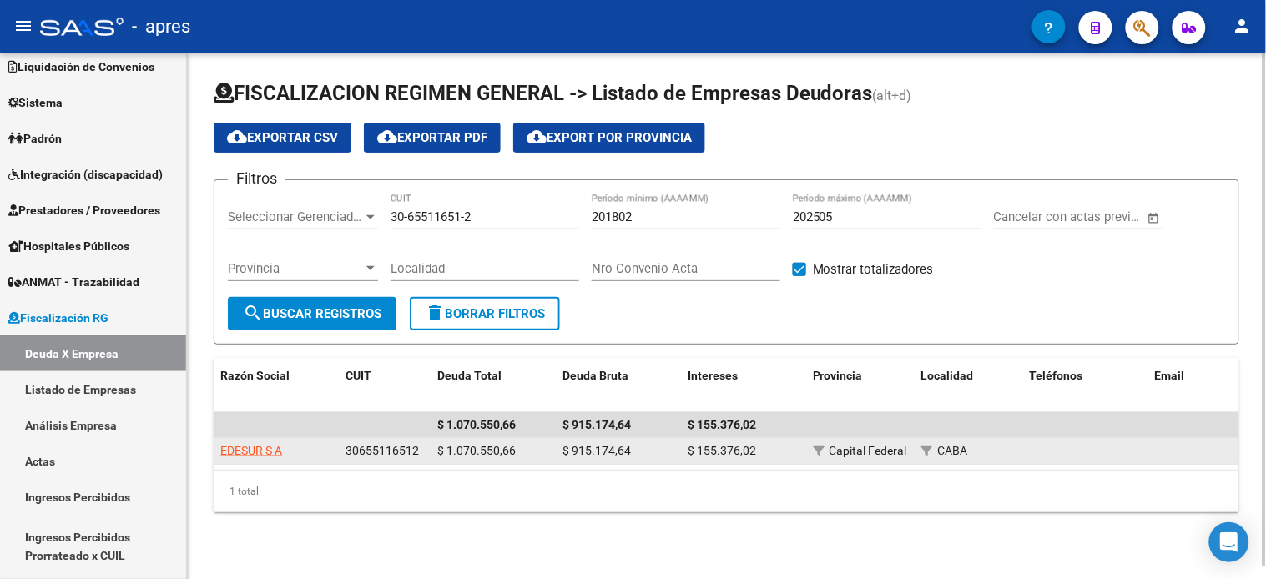
click at [265, 451] on span "EDESUR S A" at bounding box center [251, 450] width 62 height 13
type textarea "30655116512"
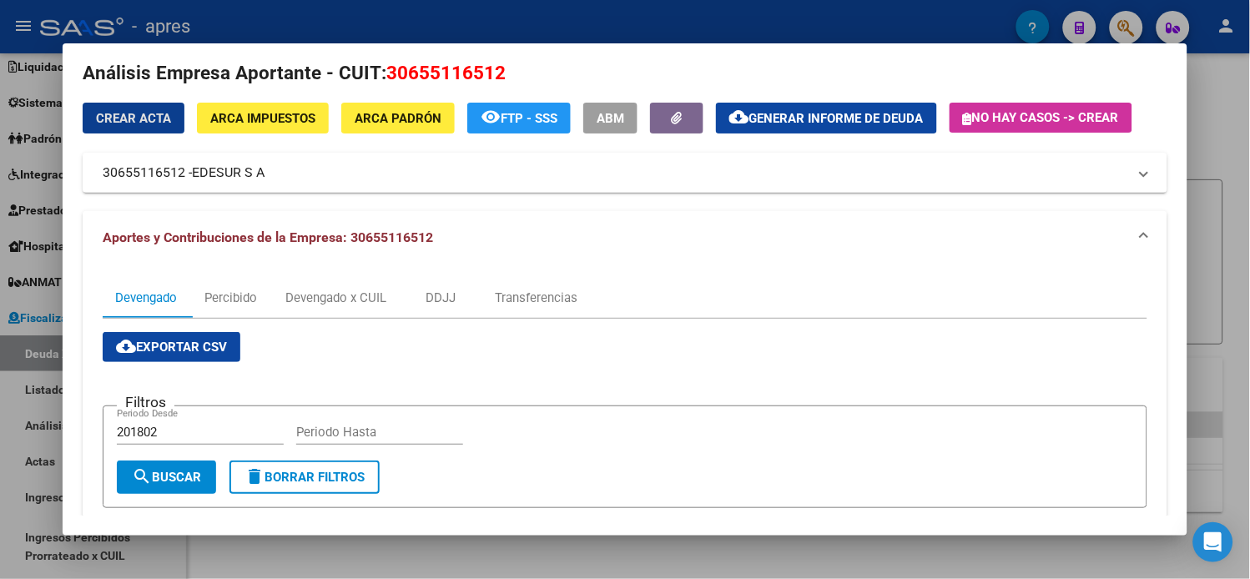
scroll to position [0, 0]
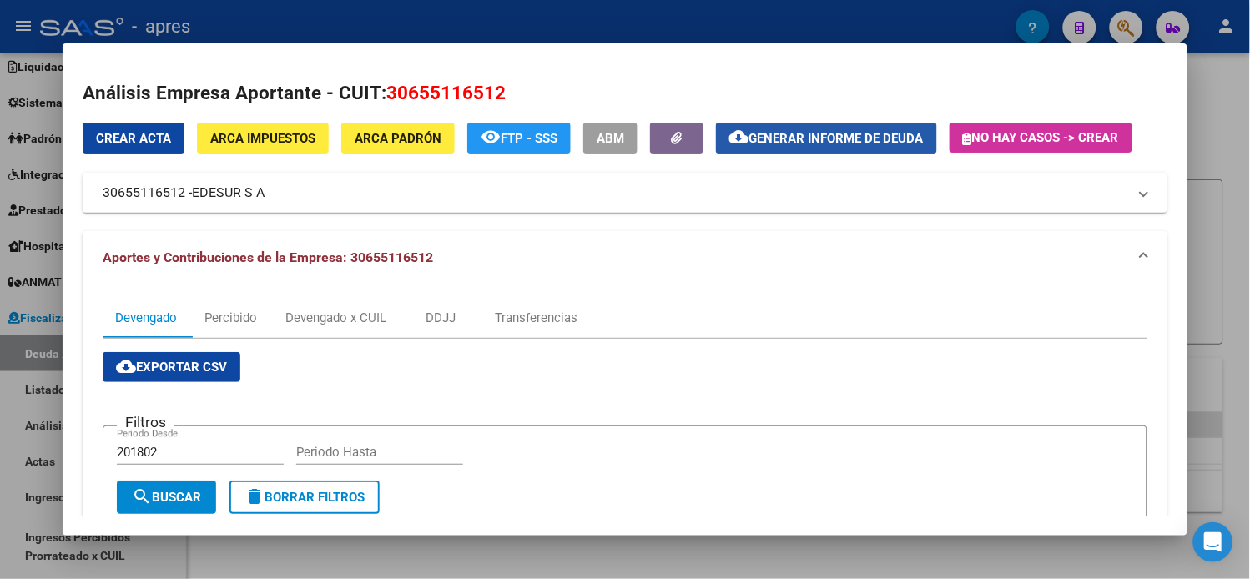
click at [798, 143] on span "Generar informe de deuda" at bounding box center [836, 138] width 174 height 15
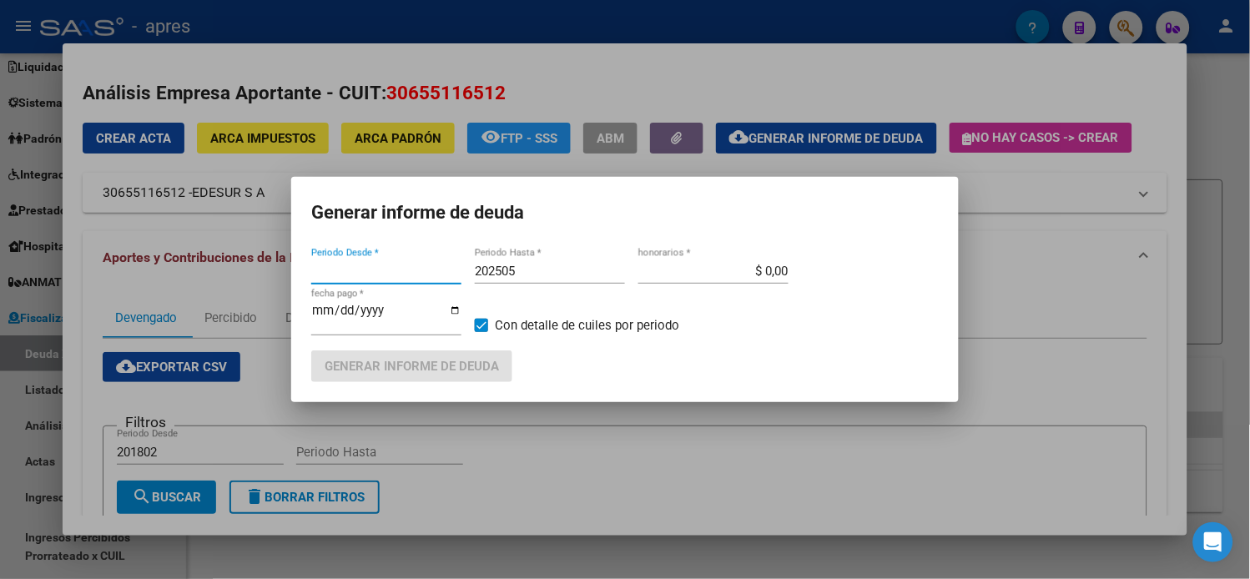
type input "201802"
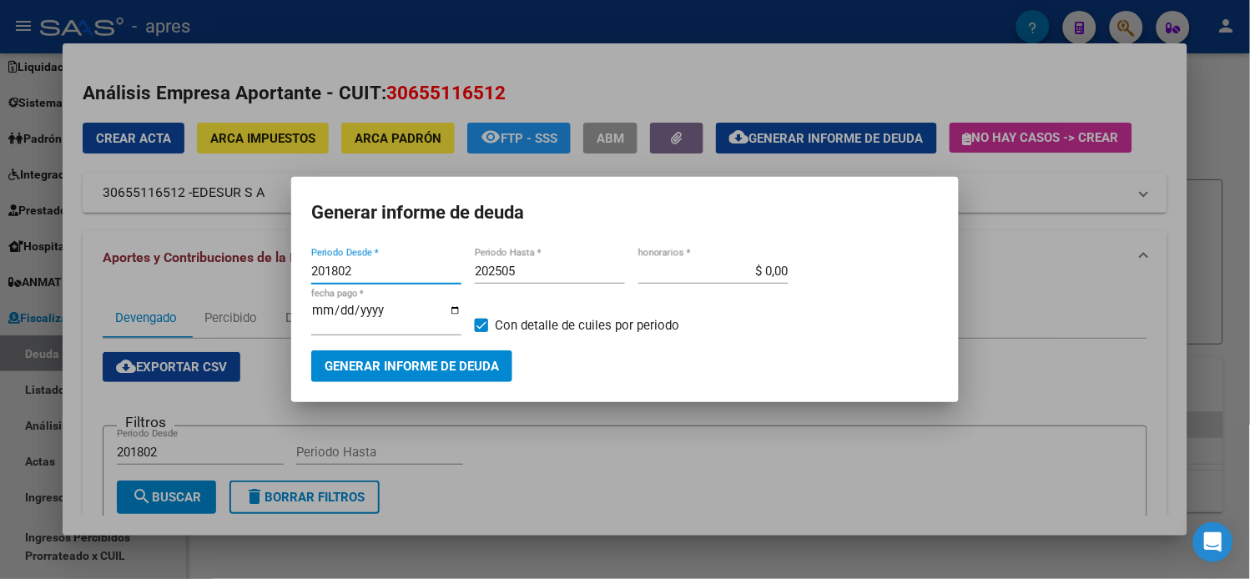
click at [397, 367] on span "Generar informe de deuda" at bounding box center [412, 367] width 174 height 15
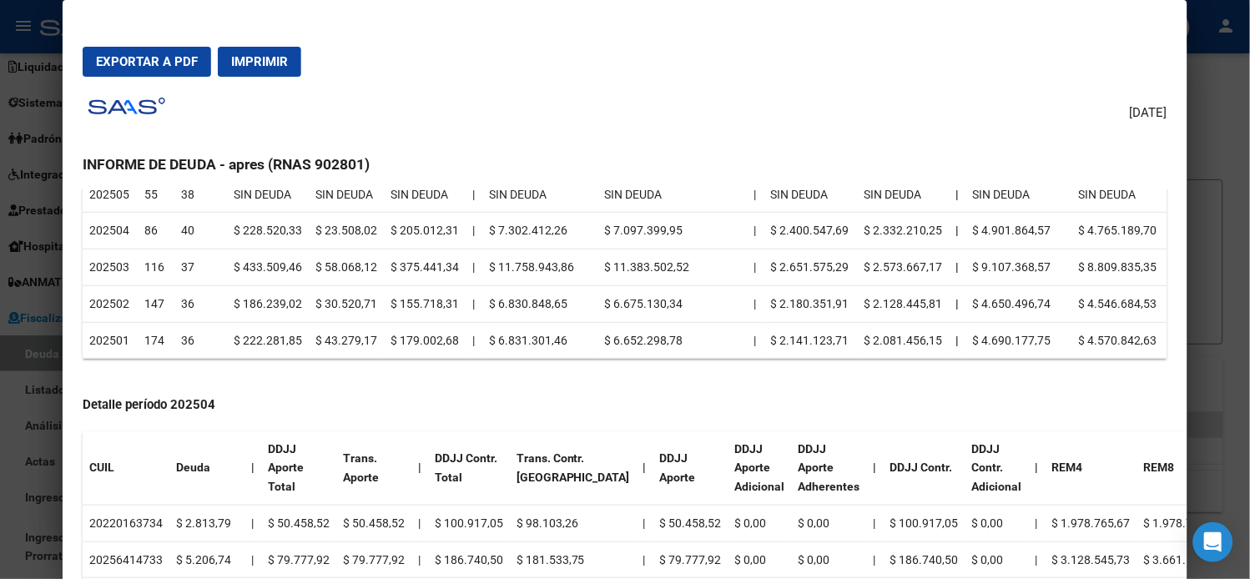
scroll to position [371, 0]
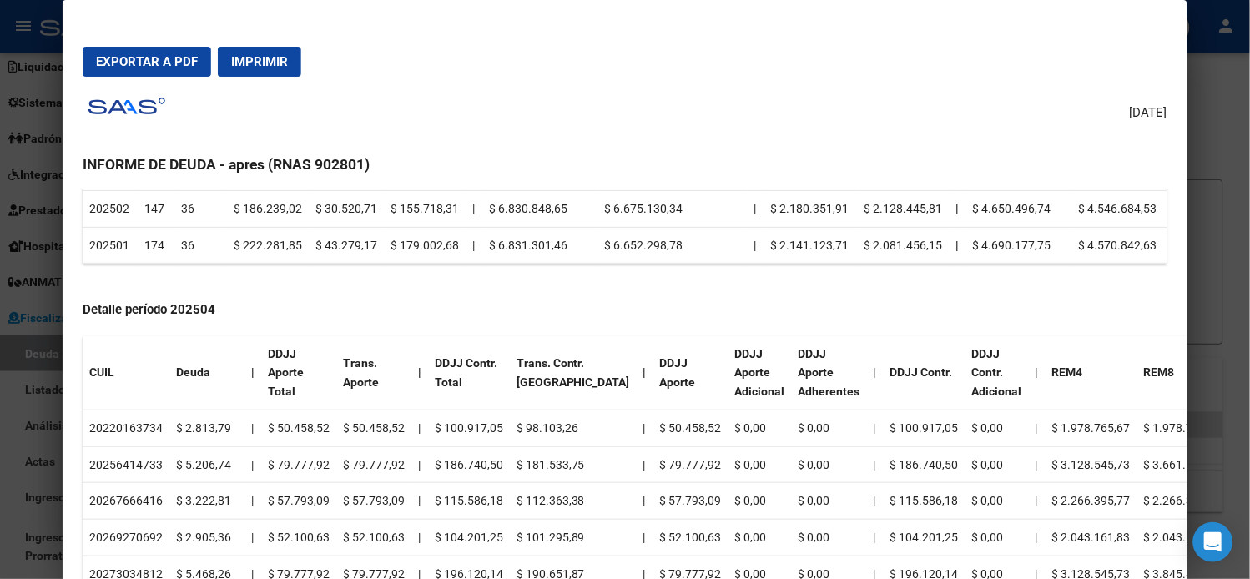
click at [135, 431] on td "20220163734" at bounding box center [126, 428] width 87 height 37
click at [134, 431] on td "20220163734" at bounding box center [126, 428] width 87 height 37
copy td "20220163734"
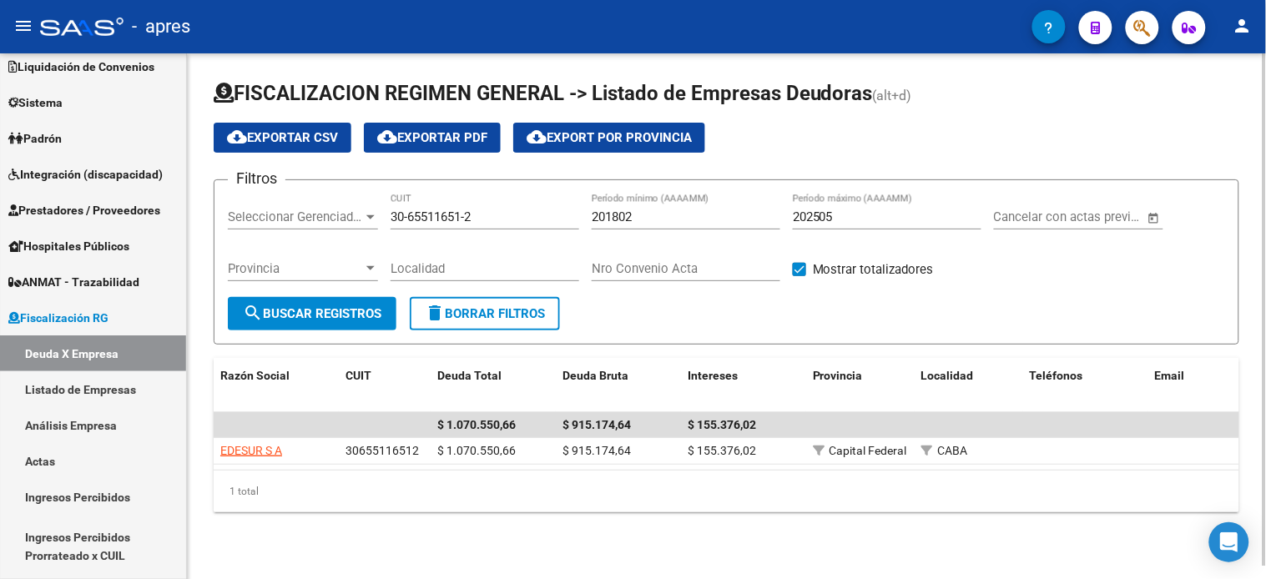
click at [496, 211] on input "30-65511651-2" at bounding box center [485, 216] width 189 height 15
click at [491, 220] on input "30-65511651-2" at bounding box center [485, 216] width 189 height 15
click at [490, 219] on input "30-65511651-2" at bounding box center [485, 216] width 189 height 15
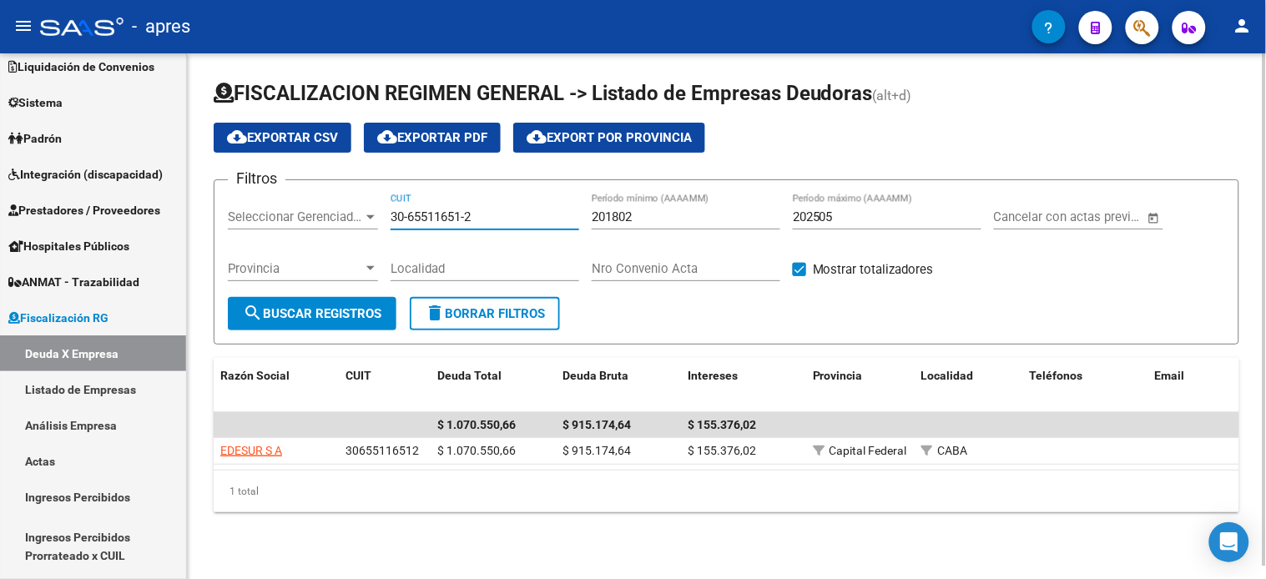
paste input "57002134"
type input "30-57002134-2"
click at [325, 313] on span "search Buscar Registros" at bounding box center [312, 313] width 139 height 15
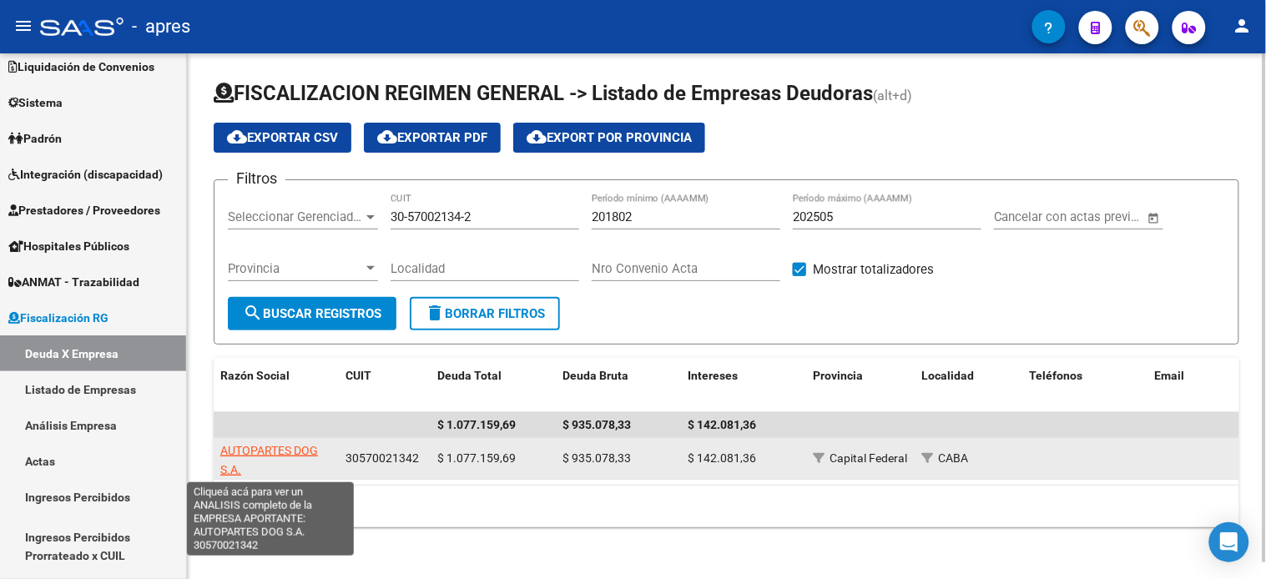
click at [281, 452] on span "AUTOPARTES DOG S.A." at bounding box center [269, 460] width 98 height 33
type textarea "30570021342"
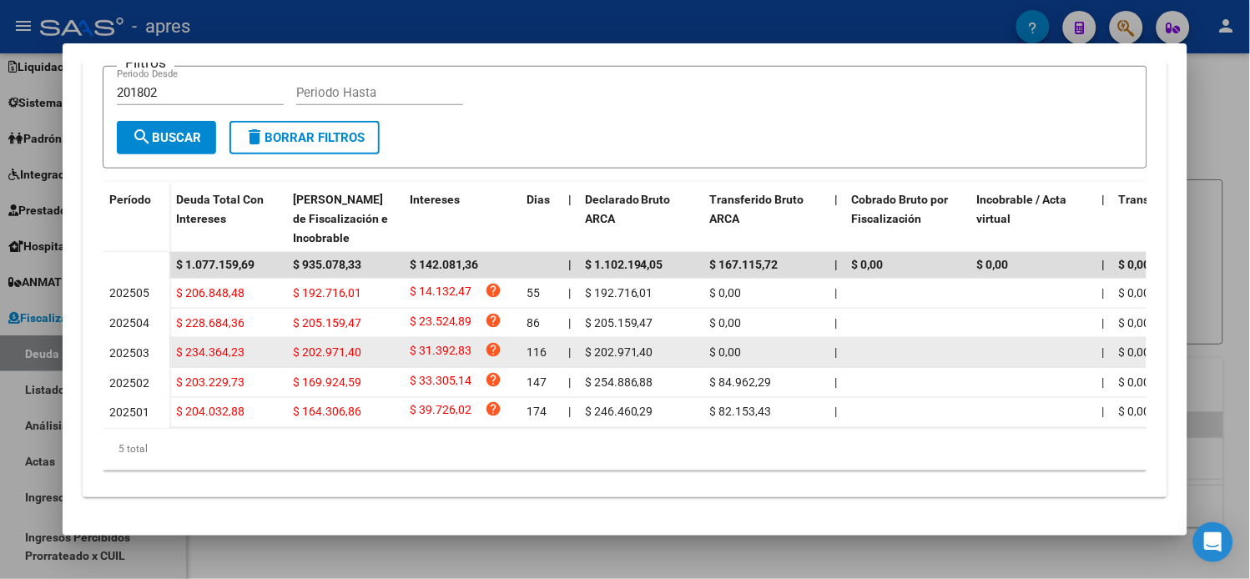
scroll to position [0, 0]
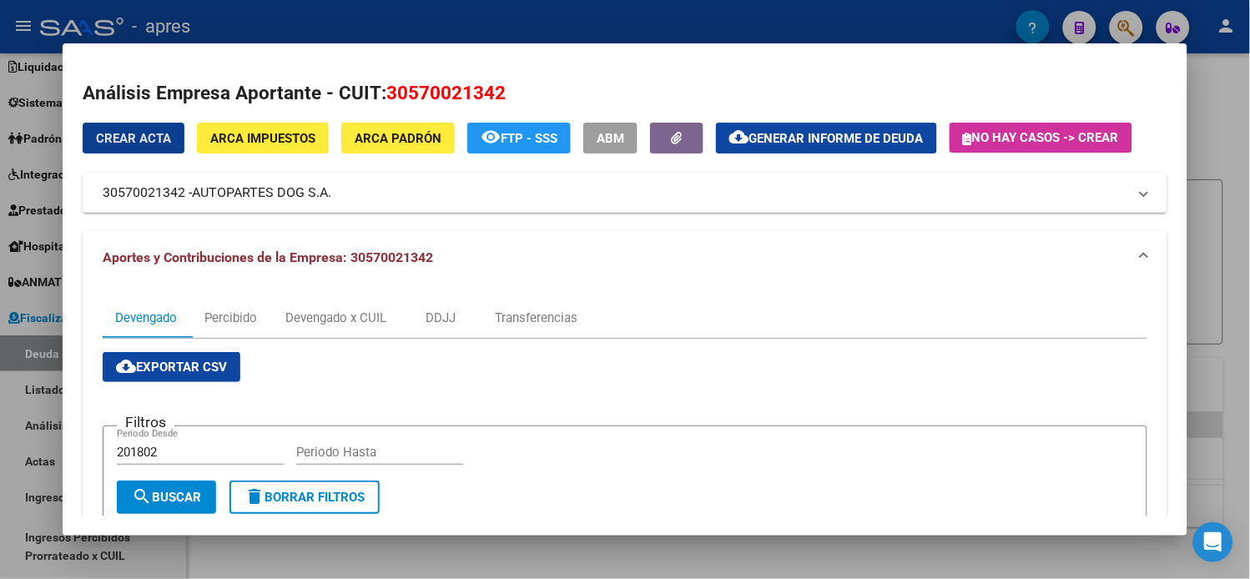
click at [771, 134] on span "Generar informe de deuda" at bounding box center [836, 138] width 174 height 15
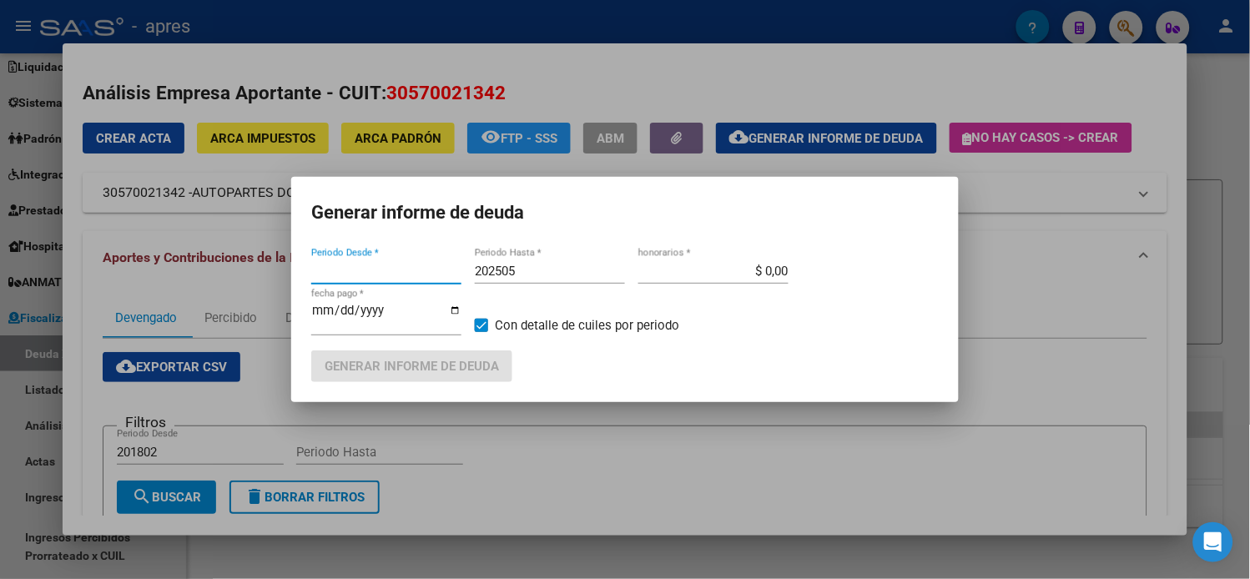
type input "201802"
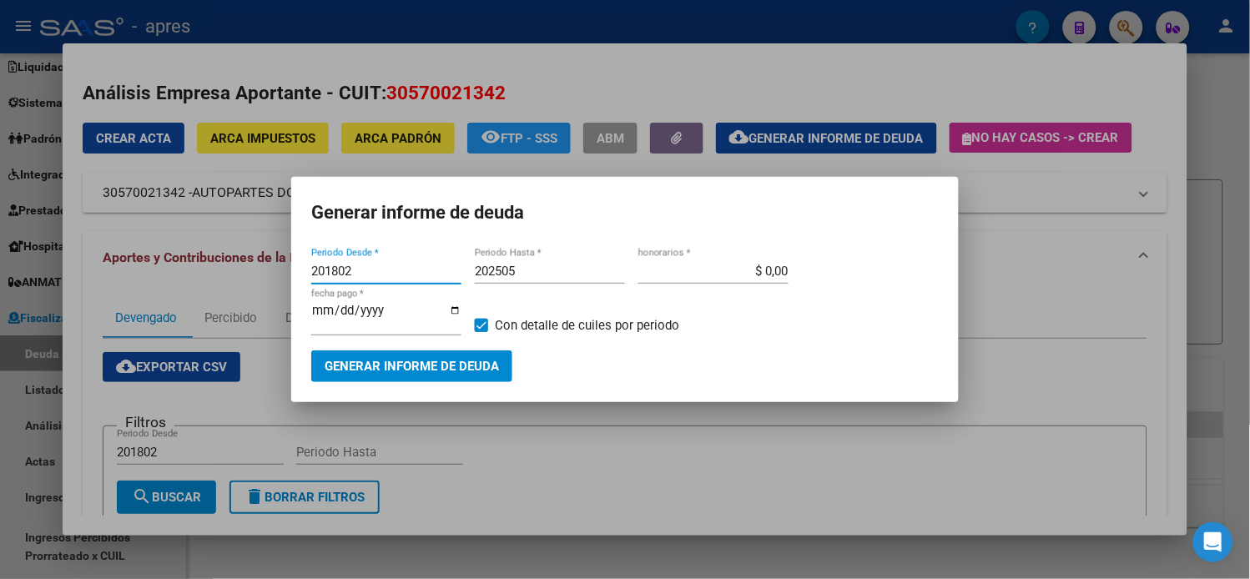
click at [529, 277] on input "202505" at bounding box center [550, 271] width 150 height 15
type input "202506"
click at [446, 351] on button "Generar informe de deuda" at bounding box center [411, 366] width 201 height 31
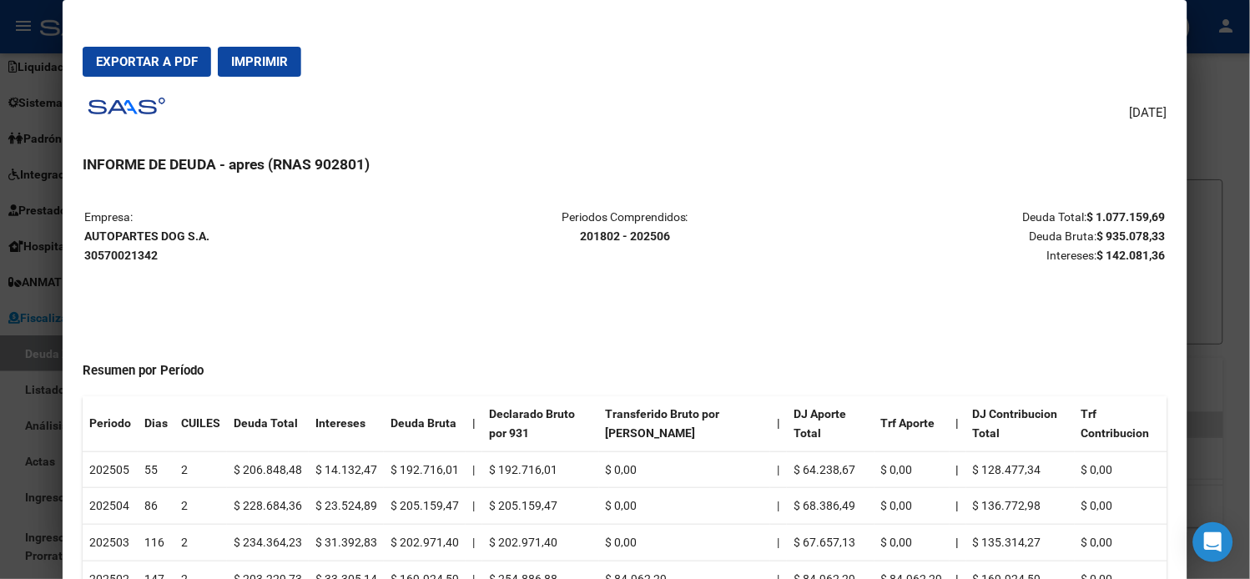
click at [119, 247] on strong "AUTOPARTES DOG S.A. 30570021342" at bounding box center [146, 246] width 125 height 33
copy strong "30570021342"
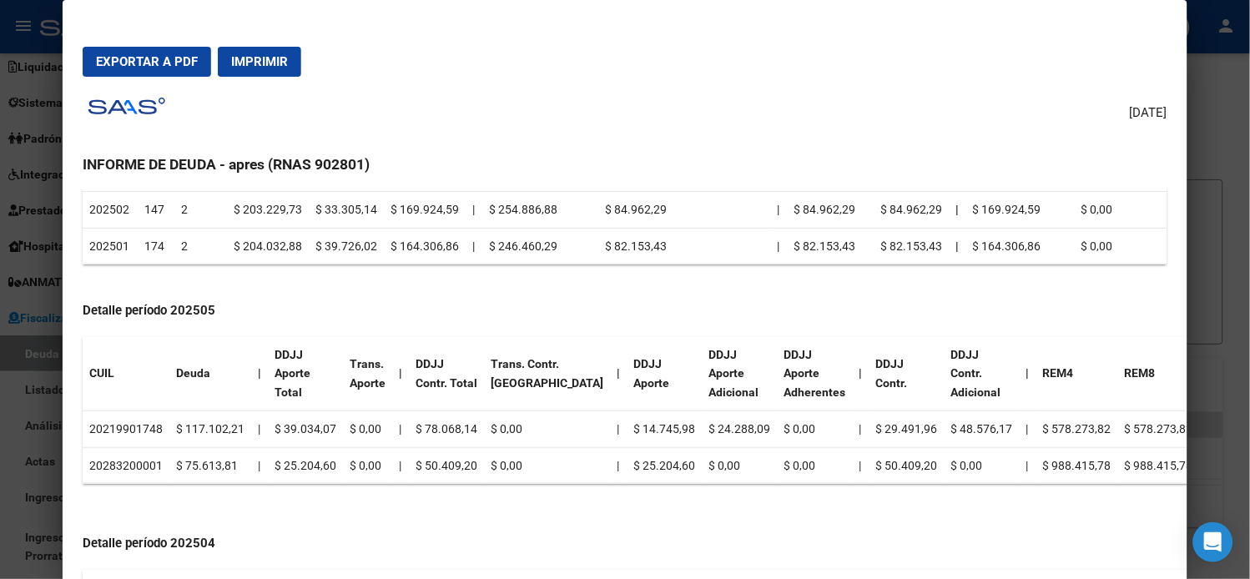
scroll to position [371, 0]
click at [117, 426] on td "20219901748" at bounding box center [126, 428] width 87 height 37
copy td "20219901748"
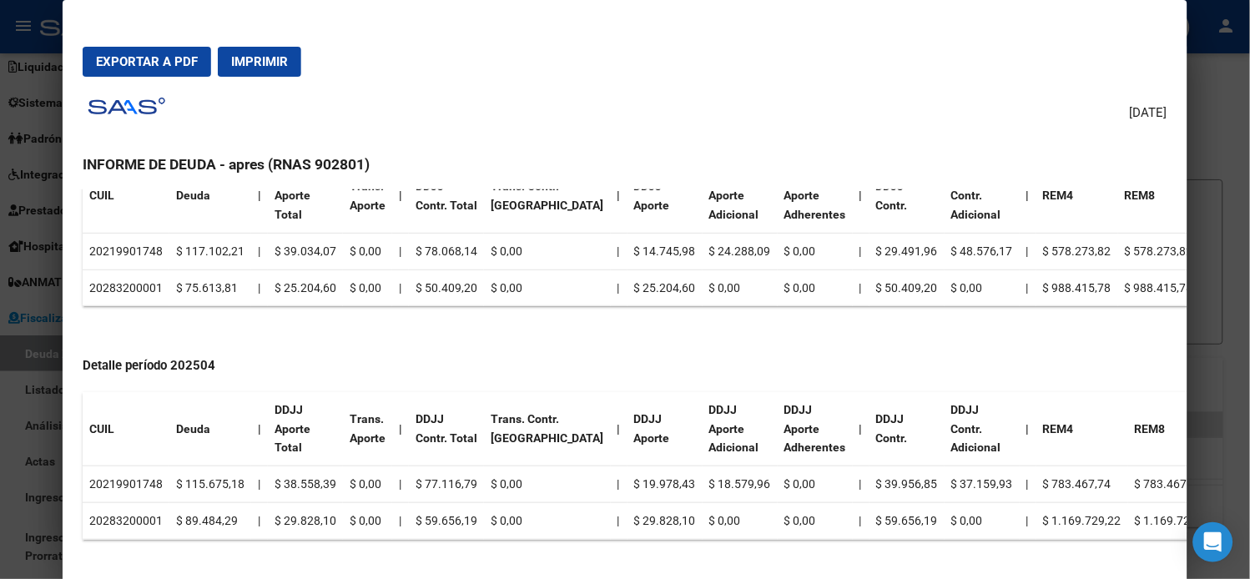
scroll to position [556, 0]
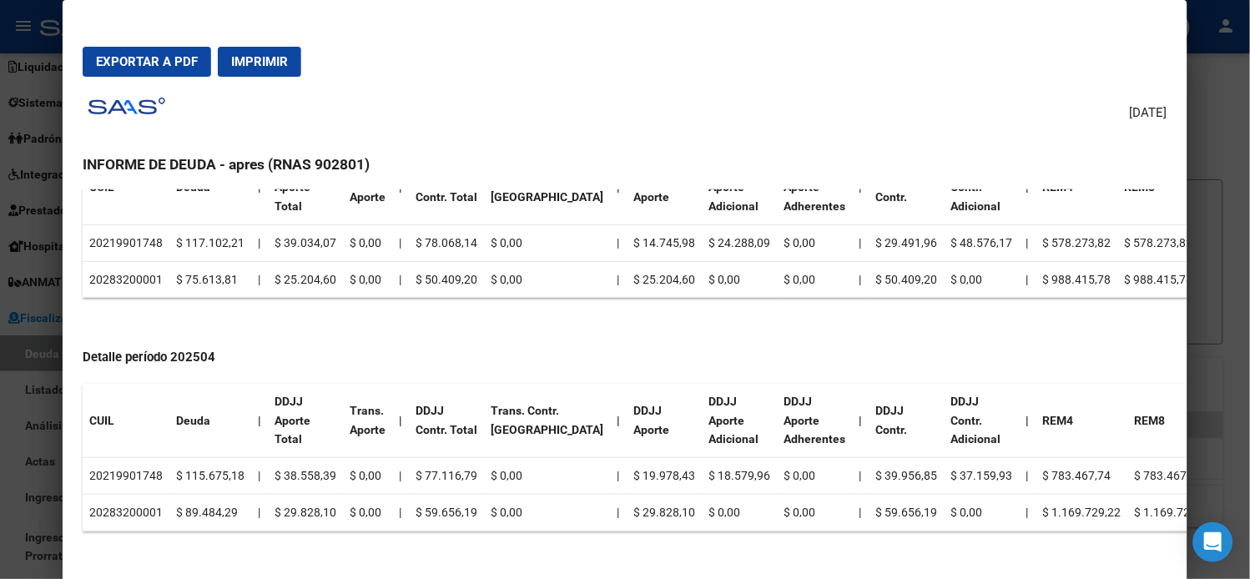
click at [137, 471] on td "20219901748" at bounding box center [126, 476] width 87 height 37
copy td "20219901748"
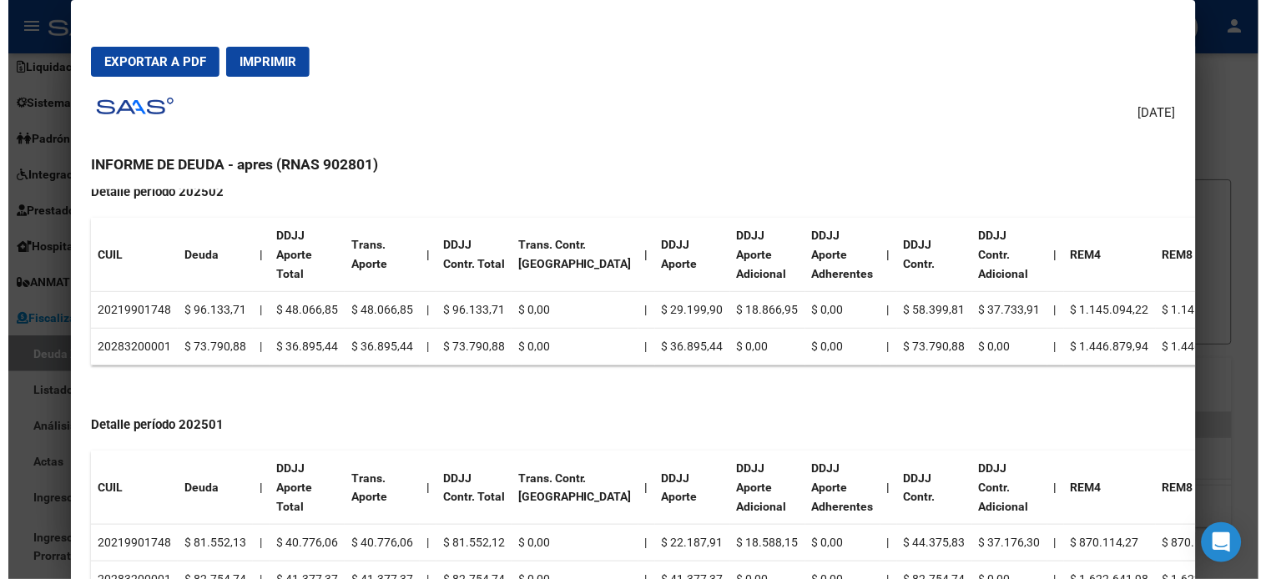
scroll to position [1212, 0]
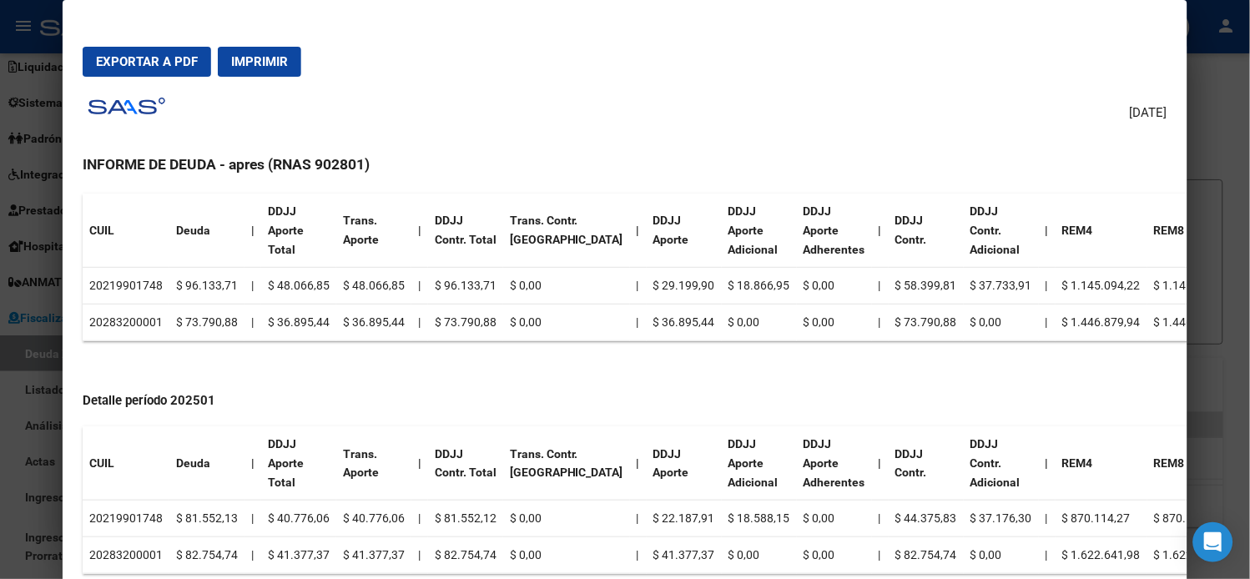
click at [144, 286] on td "20219901748" at bounding box center [126, 286] width 87 height 37
click at [451, 281] on td "$ 96.133,71" at bounding box center [465, 286] width 75 height 37
click at [121, 285] on td "20219901748" at bounding box center [126, 286] width 87 height 37
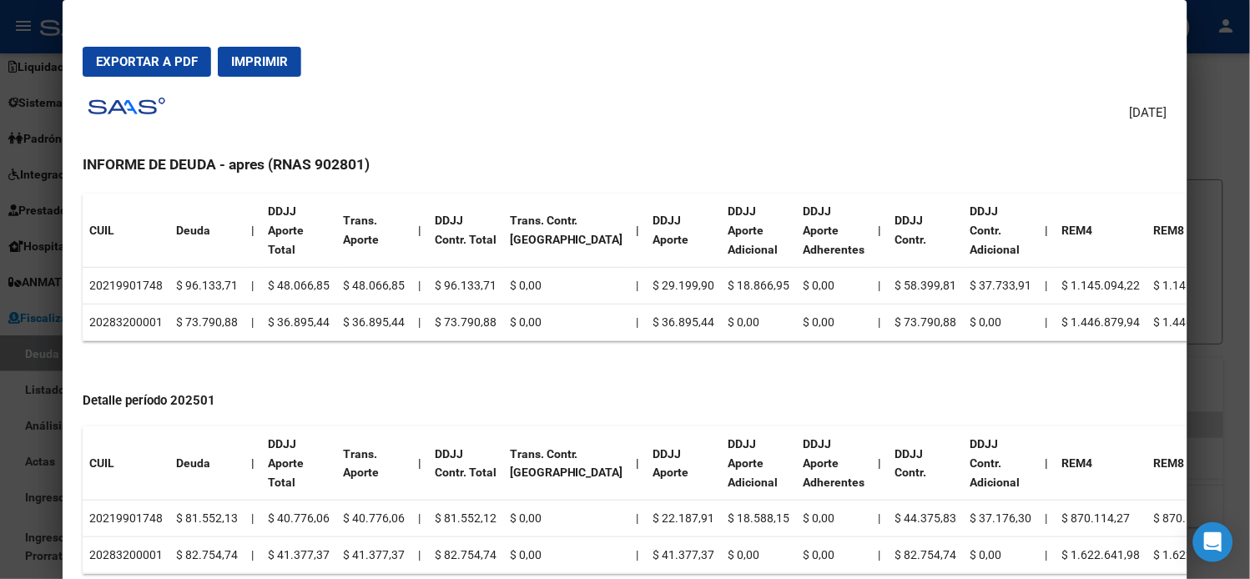
click at [121, 285] on td "20219901748" at bounding box center [126, 286] width 87 height 37
